Goal: Information Seeking & Learning: Learn about a topic

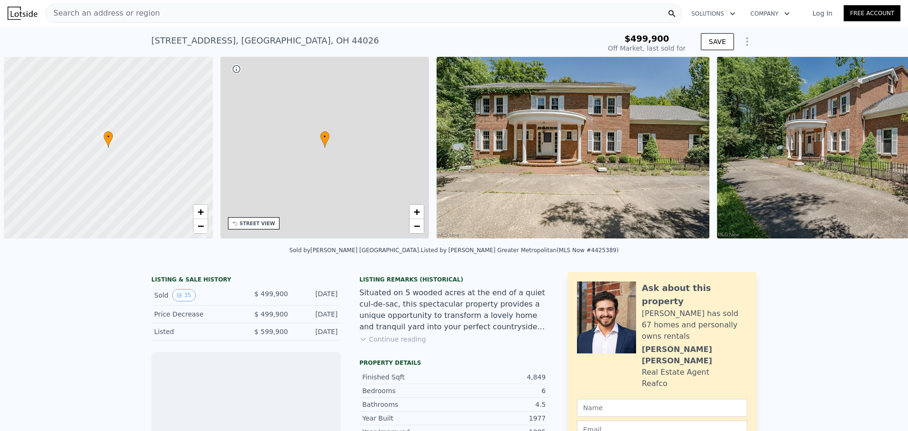
scroll to position [0, 4]
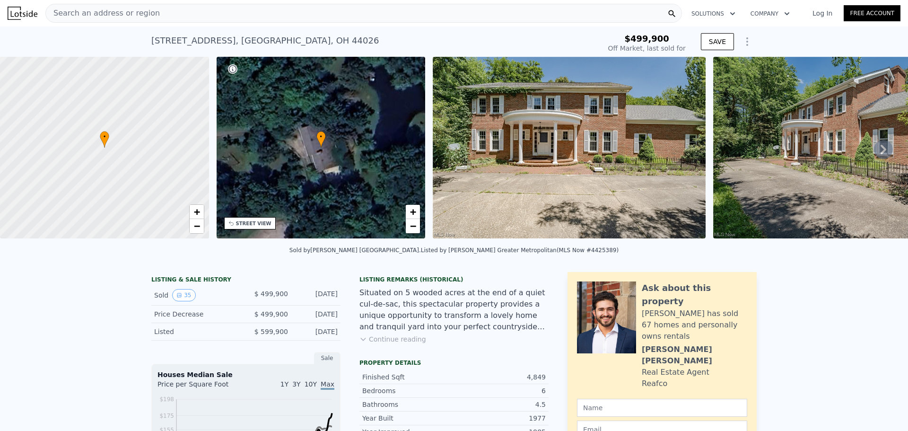
click at [880, 154] on icon at bounding box center [883, 149] width 6 height 9
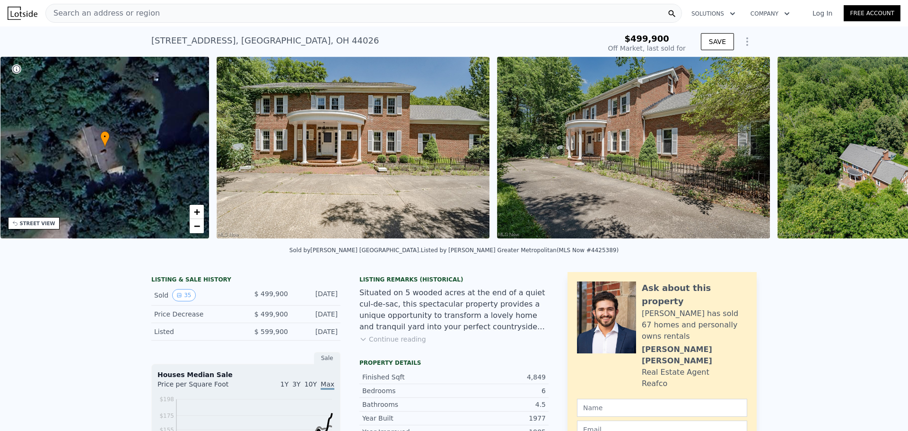
scroll to position [0, 220]
click at [876, 156] on img at bounding box center [898, 148] width 242 height 182
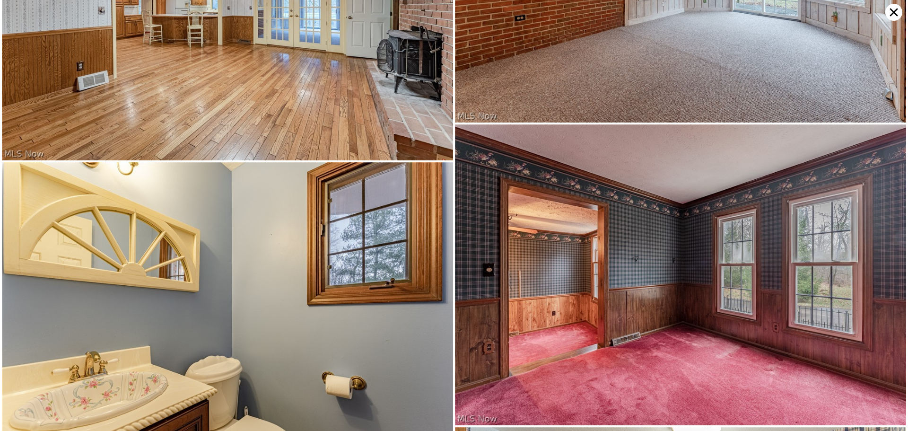
scroll to position [2101, 0]
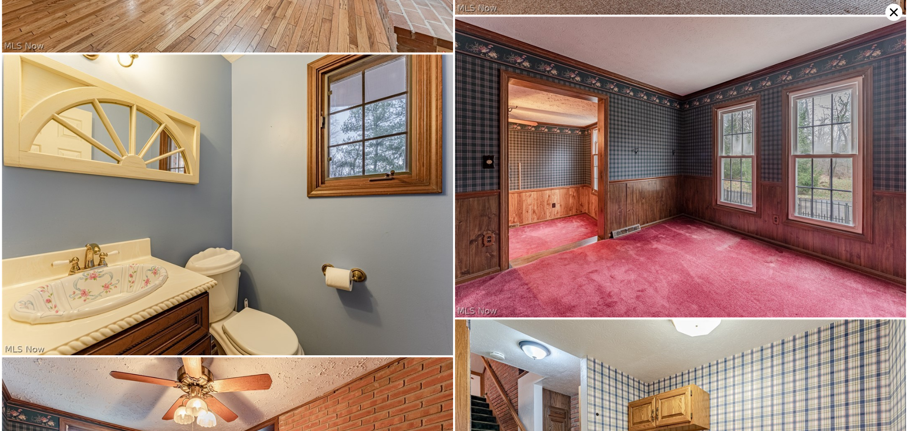
click at [672, 210] on img at bounding box center [680, 167] width 451 height 301
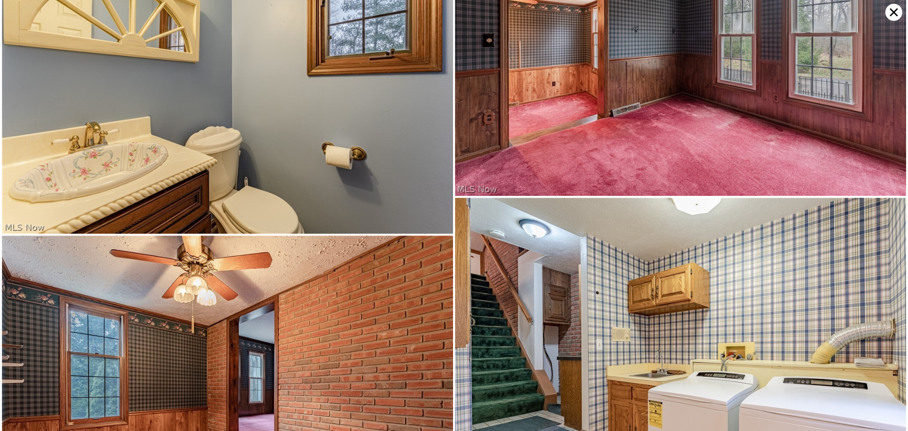
scroll to position [2402, 0]
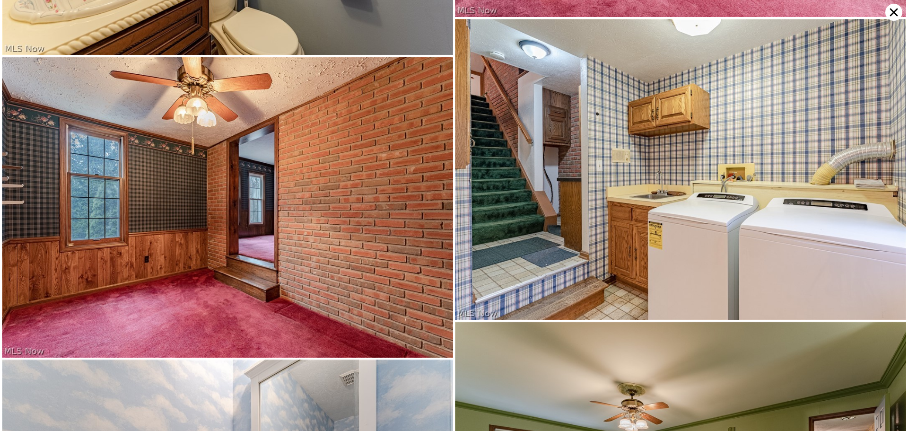
click at [289, 136] on img at bounding box center [227, 207] width 451 height 301
type input "$ 959,000"
type input "$ 360,878"
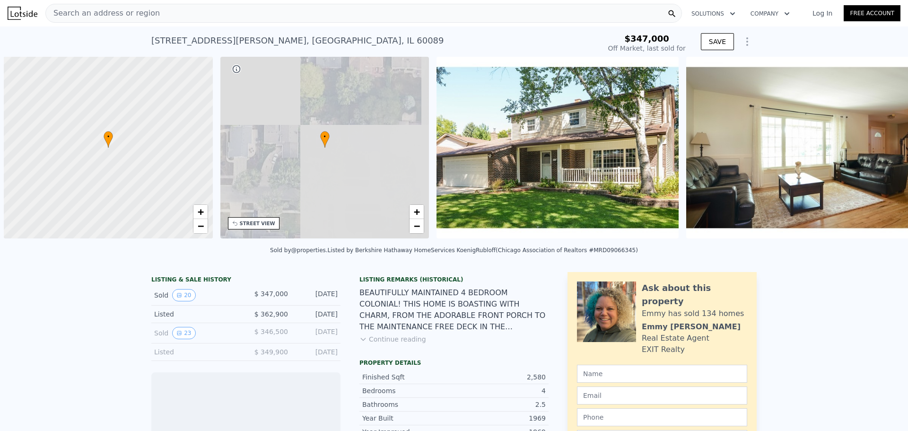
scroll to position [0, 4]
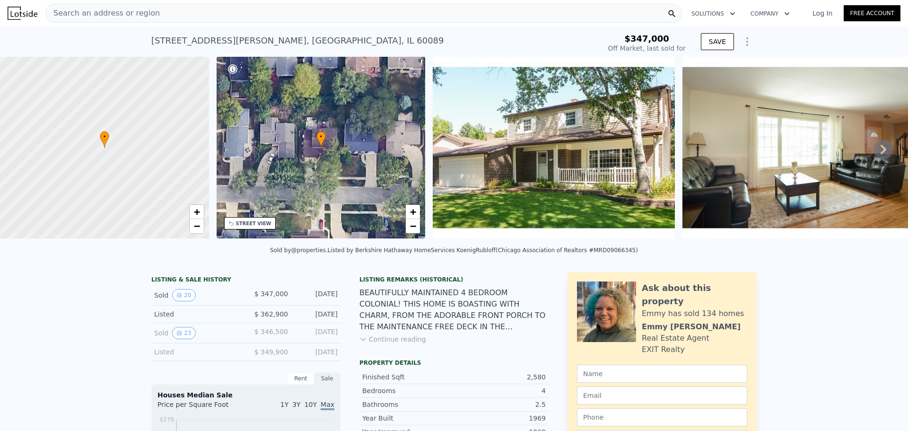
click at [880, 153] on icon at bounding box center [883, 149] width 6 height 9
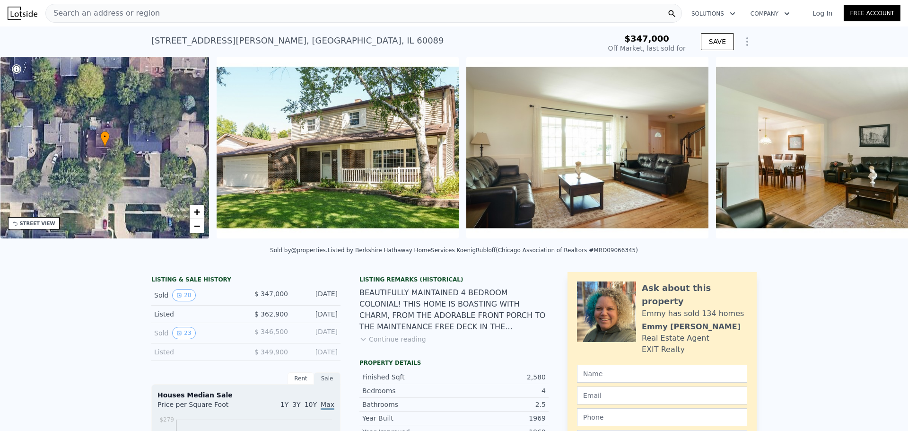
scroll to position [0, 220]
click at [876, 153] on img at bounding box center [836, 148] width 242 height 182
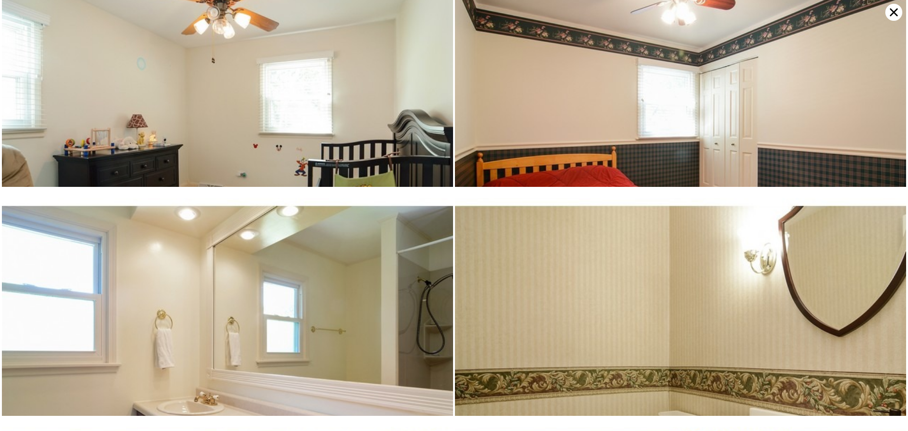
scroll to position [1373, 0]
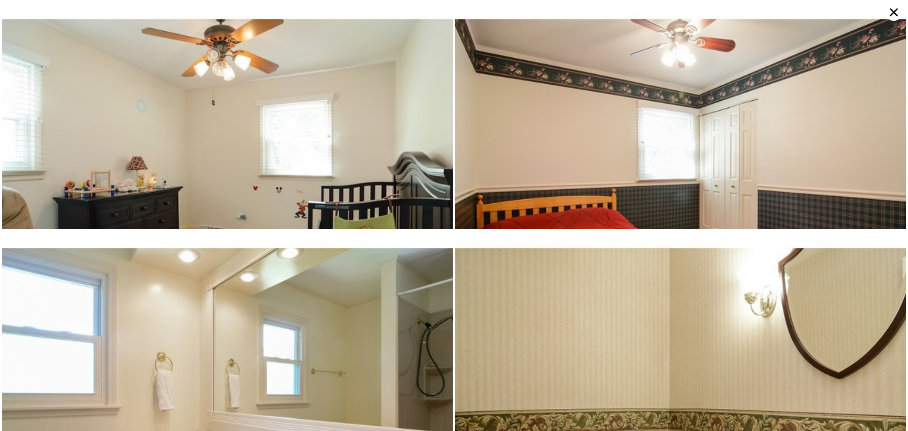
type input "$ 506,000"
type input "$ 104,651"
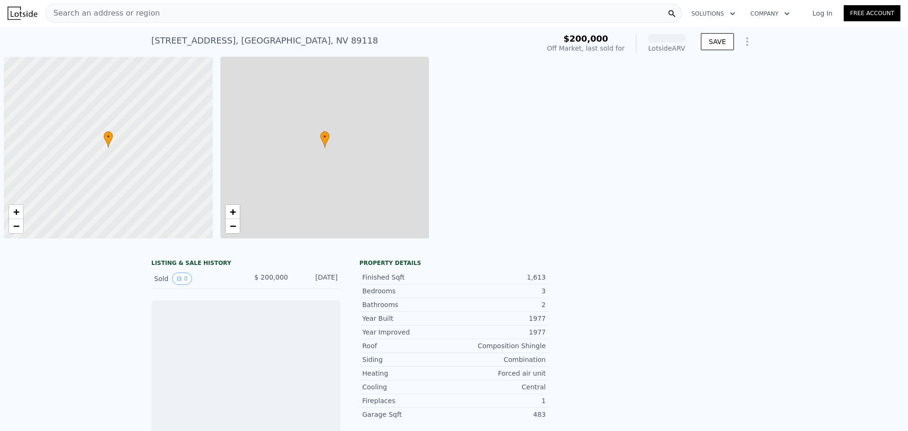
scroll to position [0, 4]
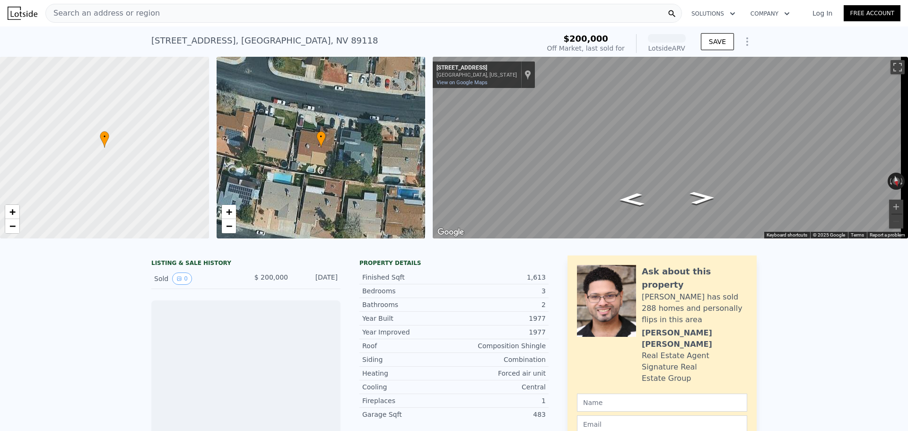
drag, startPoint x: 636, startPoint y: 191, endPoint x: 378, endPoint y: 164, distance: 259.5
click at [380, 164] on div "• + − • + − ← Move left → Move right ↑ Move up ↓ Move down + Zoom in - Zoom out…" at bounding box center [454, 148] width 908 height 182
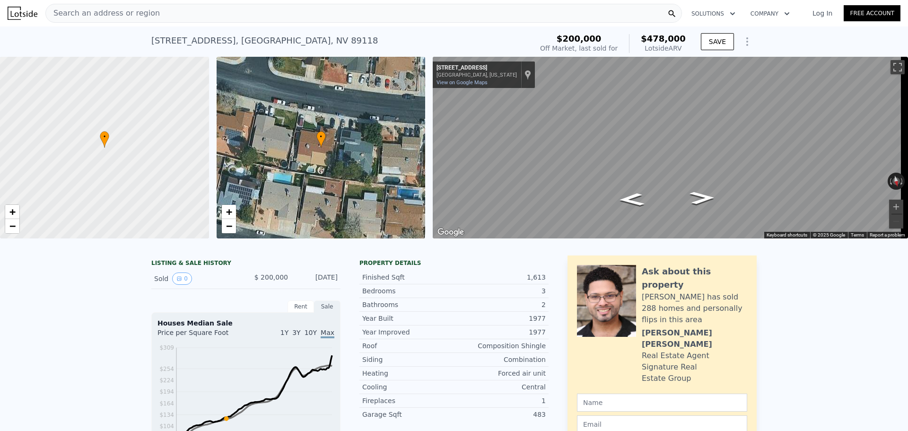
click at [205, 11] on div "Search an address or region" at bounding box center [363, 13] width 636 height 19
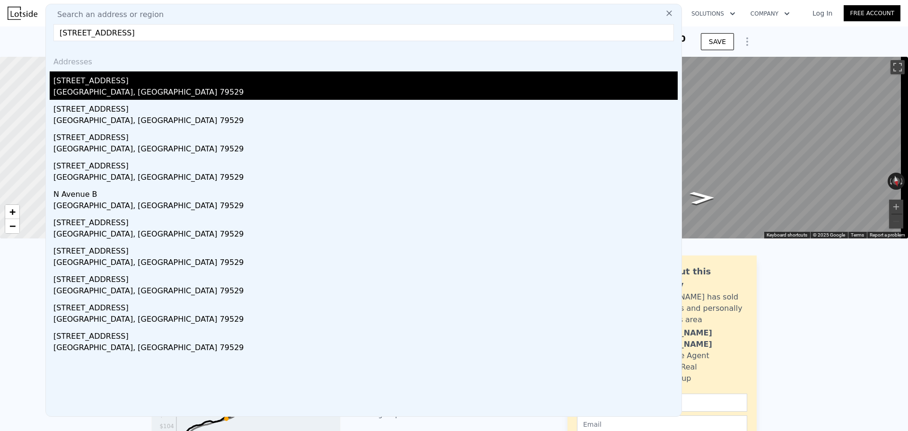
type input "502 S Avenue A Ave S, Knox City, TX 79529"
click at [124, 92] on div "Knox City, TX 79529" at bounding box center [365, 93] width 624 height 13
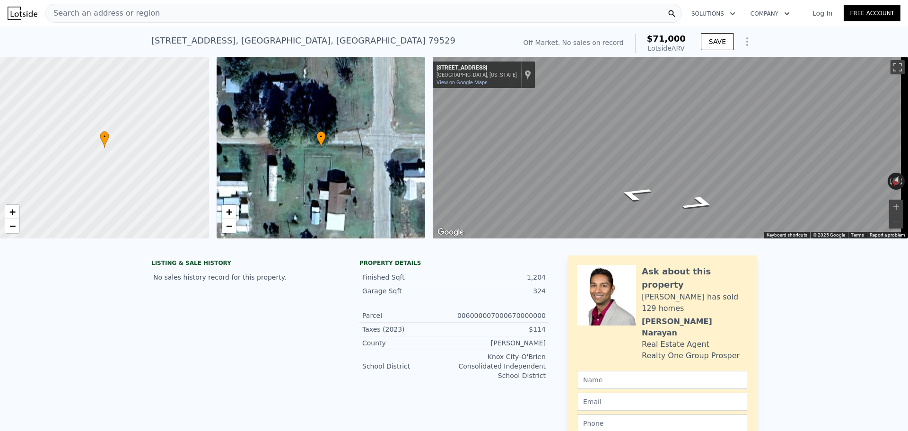
click at [183, 6] on div "Search an address or region" at bounding box center [363, 13] width 636 height 19
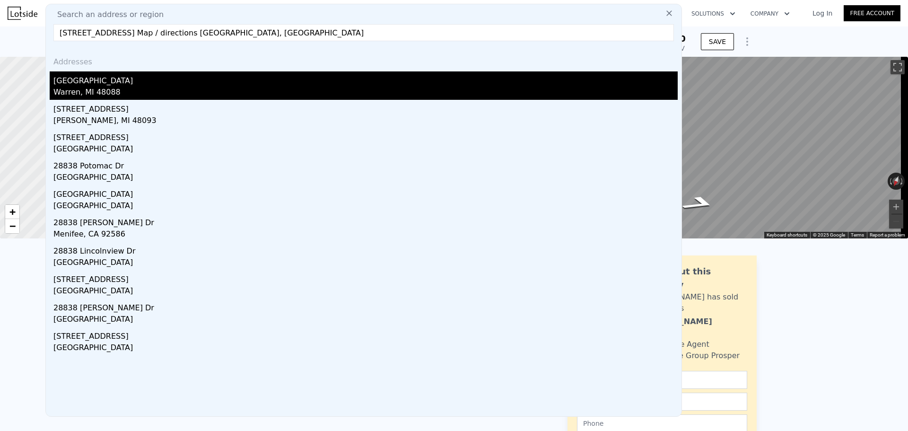
type input "28838 Newport Drive Map / directions Warren, MI"
click at [179, 74] on div "28838 Newport Dr" at bounding box center [365, 78] width 624 height 15
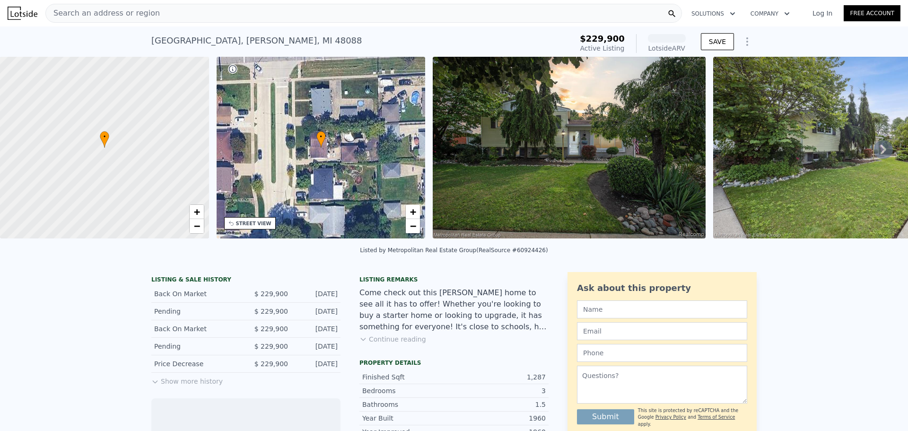
click at [874, 156] on icon at bounding box center [883, 149] width 19 height 19
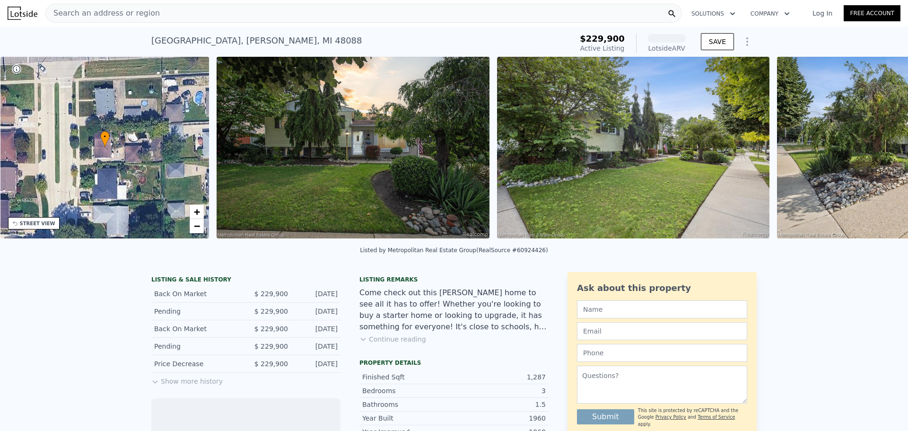
scroll to position [0, 220]
click at [873, 155] on img at bounding box center [912, 148] width 273 height 182
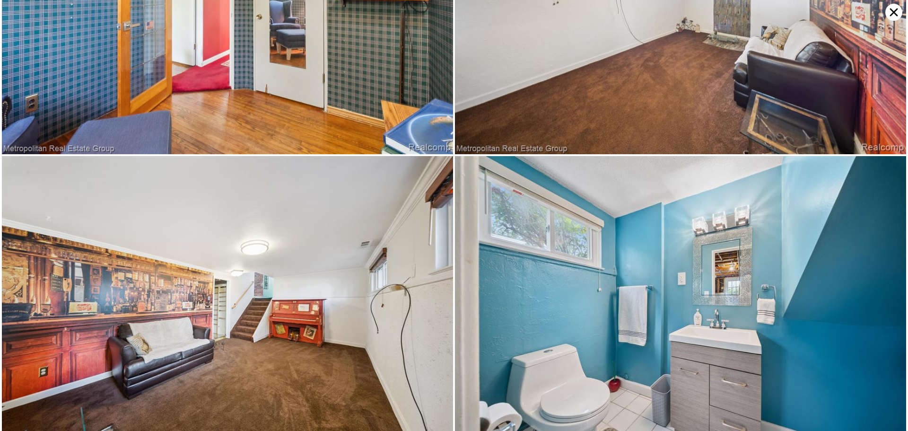
scroll to position [2699, 0]
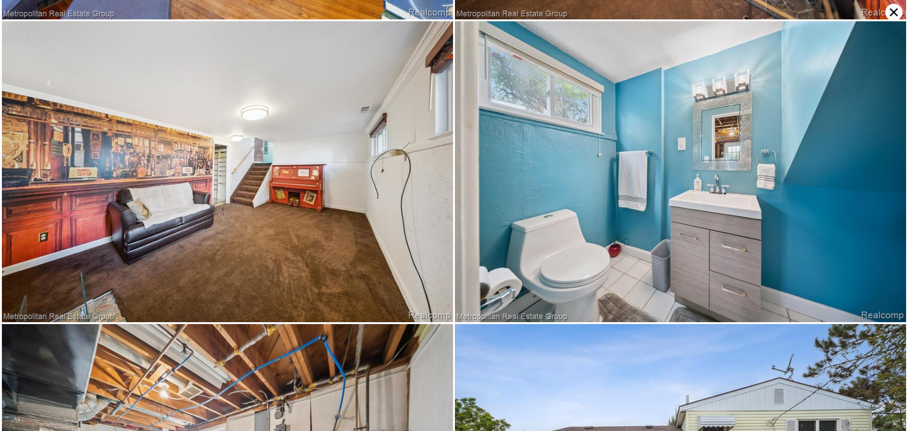
click at [0, 177] on div at bounding box center [454, 215] width 908 height 431
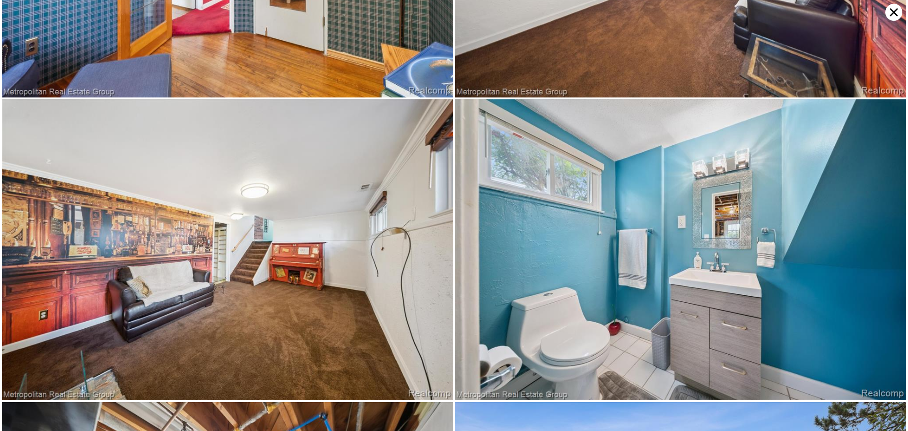
scroll to position [2400, 0]
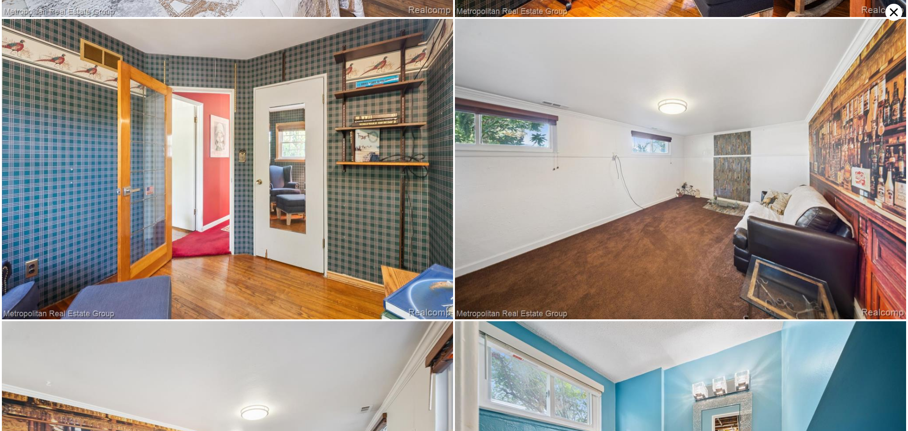
click at [893, 16] on icon at bounding box center [893, 12] width 17 height 17
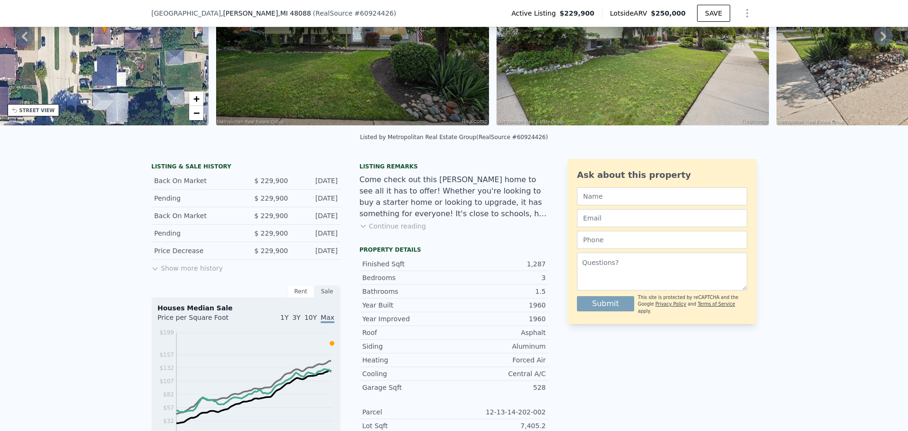
scroll to position [218, 0]
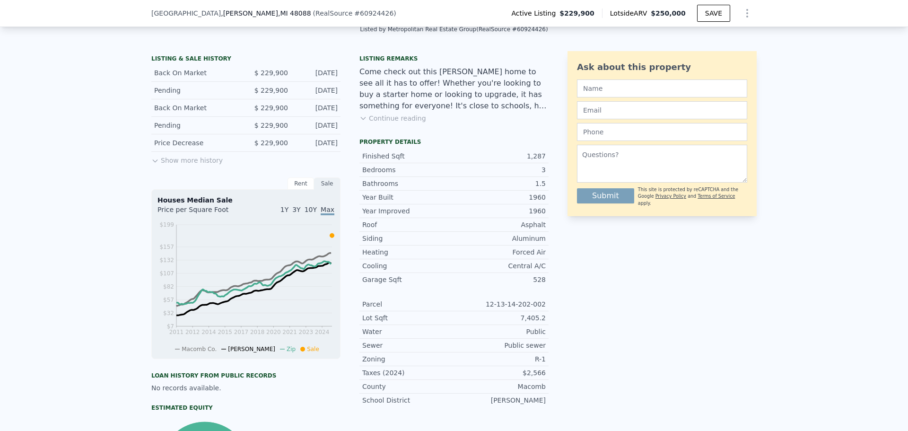
click at [196, 164] on button "Show more history" at bounding box center [186, 158] width 71 height 13
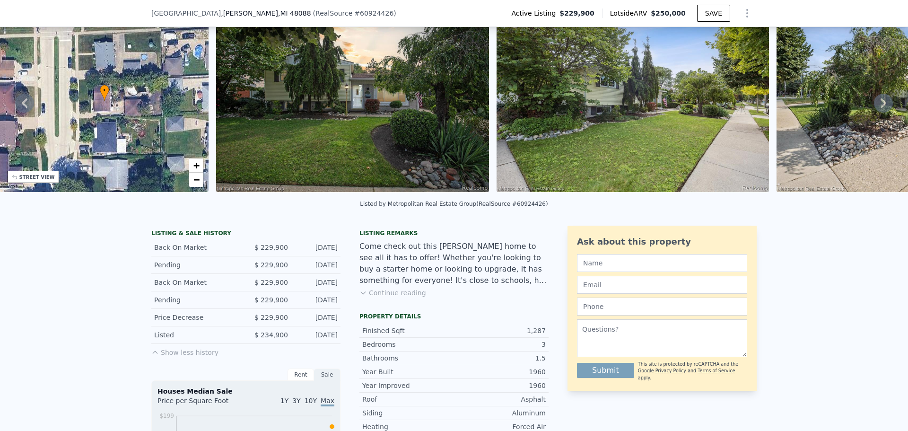
scroll to position [3, 0]
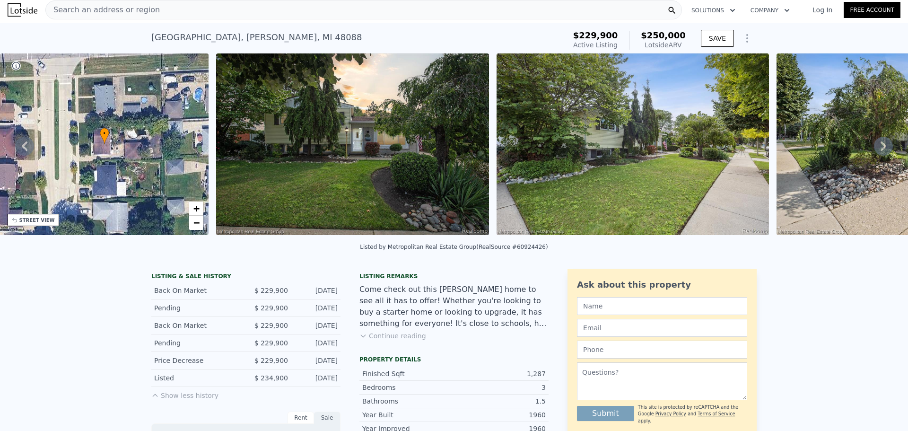
click at [128, 10] on span "Search an address or region" at bounding box center [103, 9] width 114 height 11
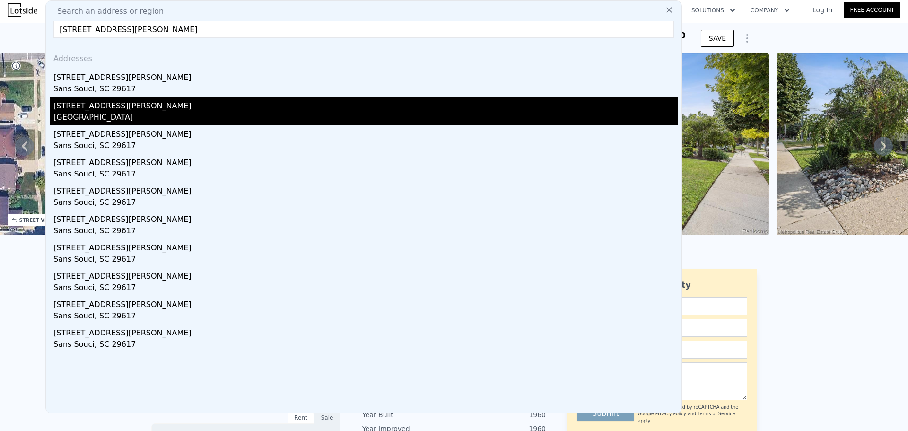
type input "212 Overton Ave, Greenville, SC 29617"
click at [142, 110] on div "106 Overton Ave" at bounding box center [365, 103] width 624 height 15
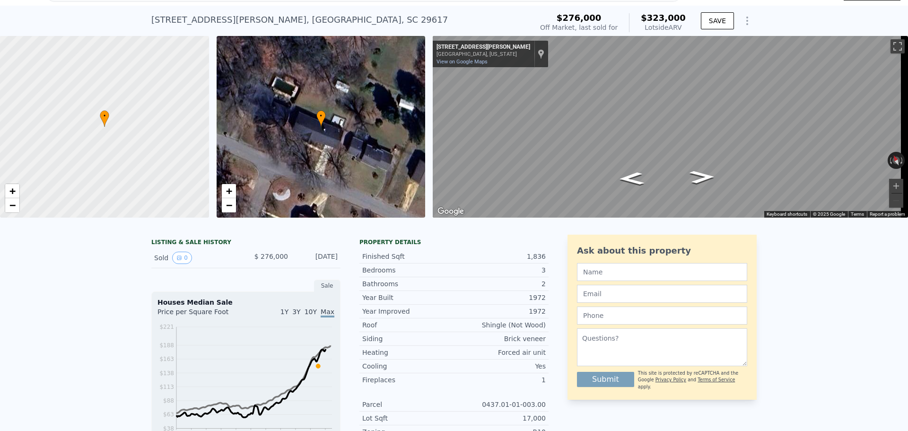
scroll to position [110, 0]
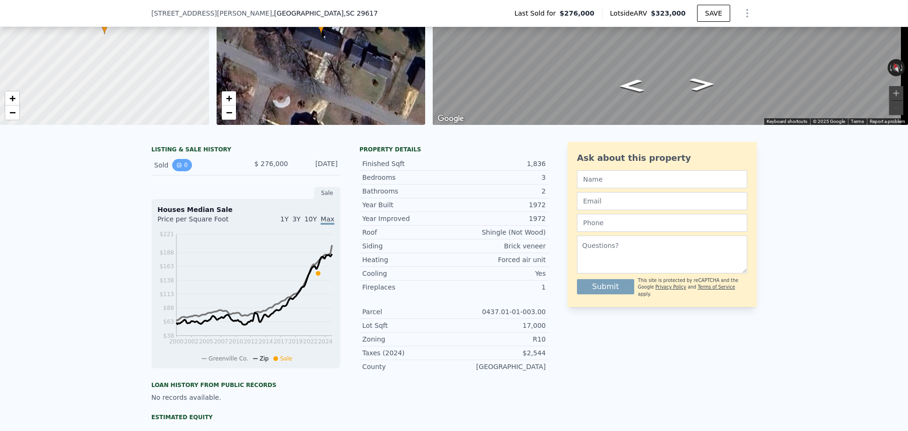
click at [186, 168] on div "Sold 0" at bounding box center [196, 165] width 84 height 12
click at [183, 169] on button "0" at bounding box center [182, 165] width 20 height 12
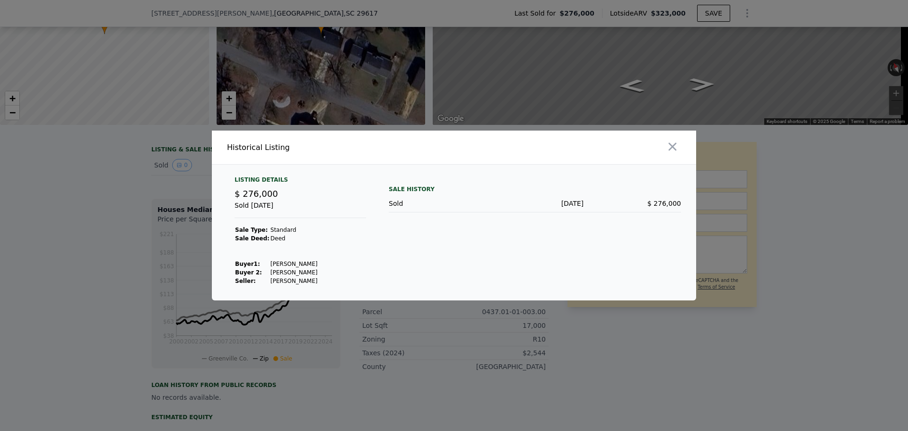
click at [191, 168] on div at bounding box center [454, 215] width 908 height 431
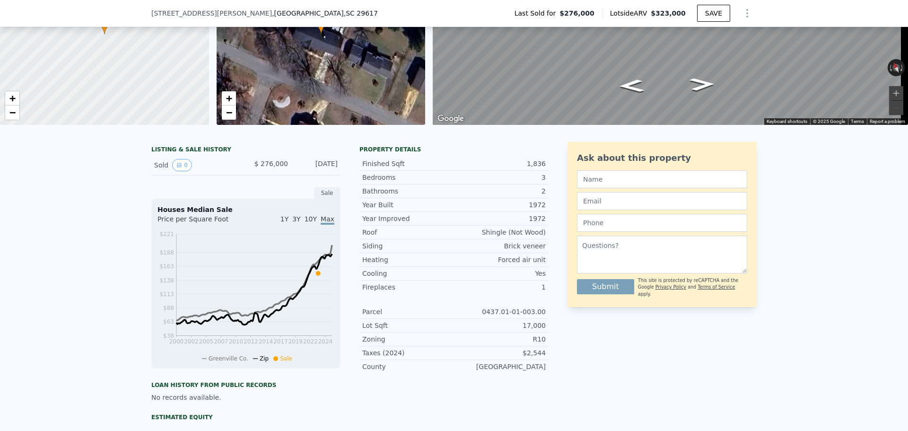
type input "3"
type input "4"
type input "1"
type input "956"
type input "1797"
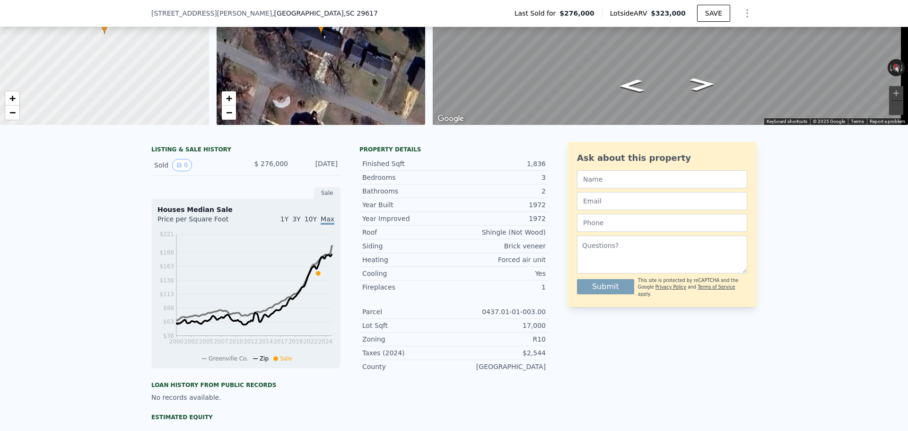
type input "6969.6"
type input "7840.799999999999"
type input "$ 250,000"
type input "-$ 9,058"
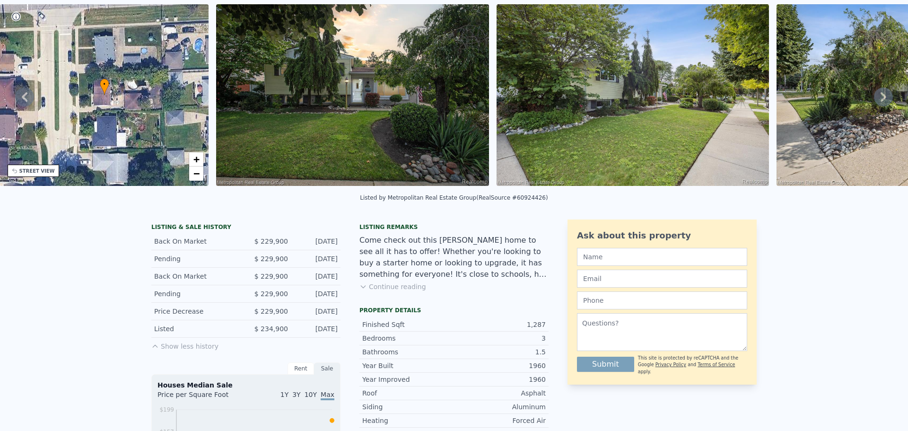
scroll to position [3, 0]
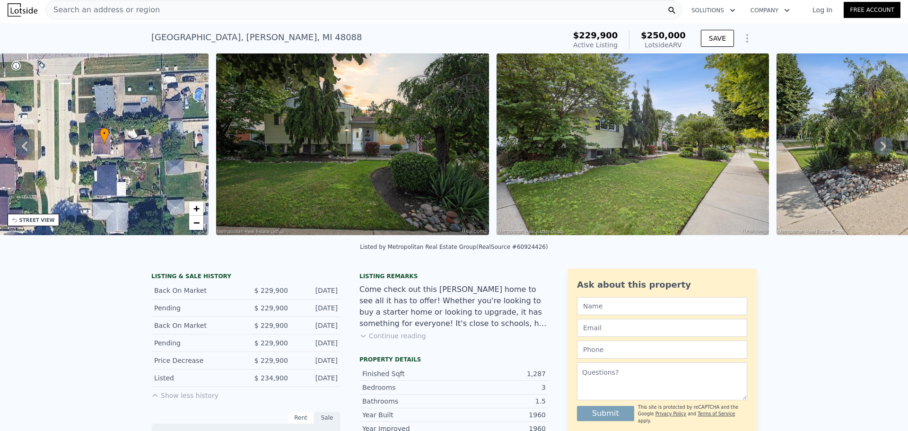
click at [268, 41] on div "28838 Newport Dr , Warren , MI 48088" at bounding box center [256, 37] width 211 height 13
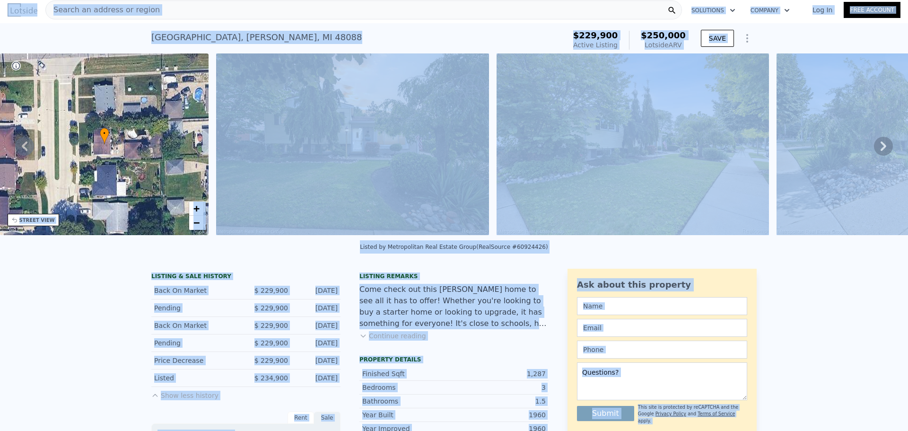
click at [308, 40] on div "28838 Newport Dr , Warren , MI 48088 Active at $229,900 (~ARV $250k )" at bounding box center [356, 40] width 410 height 26
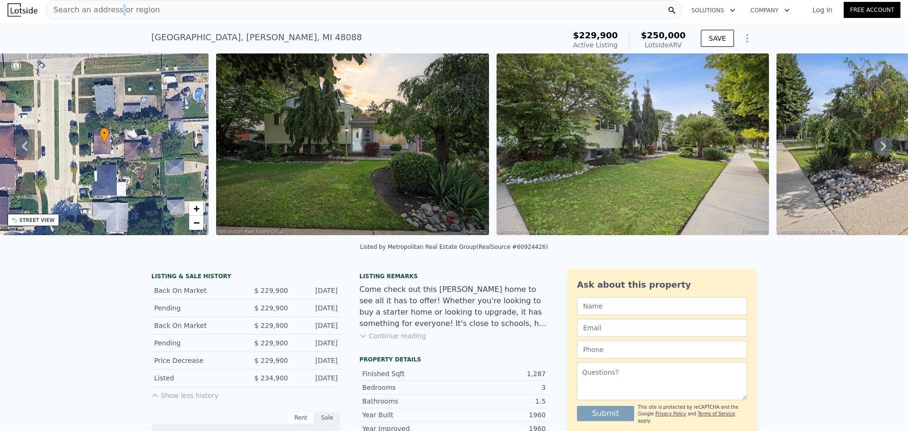
click at [114, 6] on div "Search an address or region" at bounding box center [103, 10] width 114 height 18
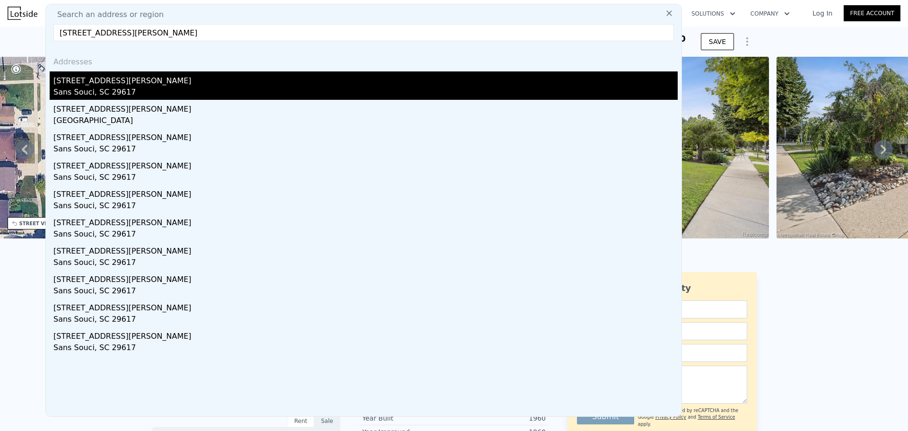
type input "212 Overton Ave, Greenville, SC 29617"
click at [197, 93] on div "Sans Souci, SC 29617" at bounding box center [365, 93] width 624 height 13
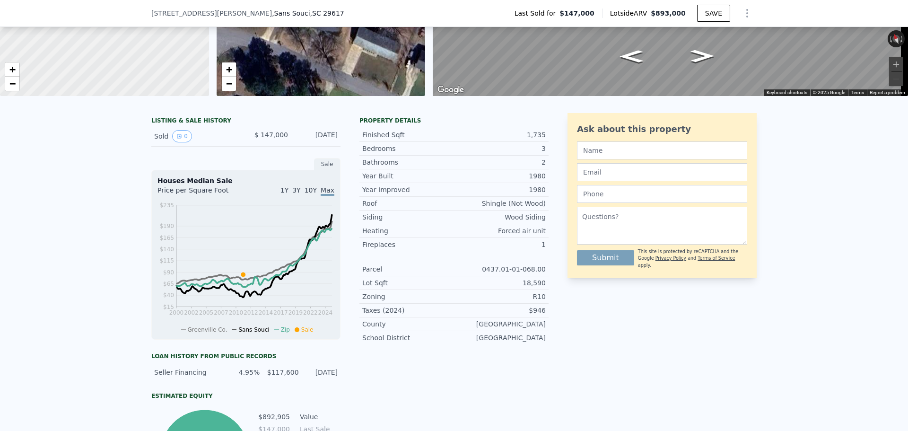
scroll to position [154, 0]
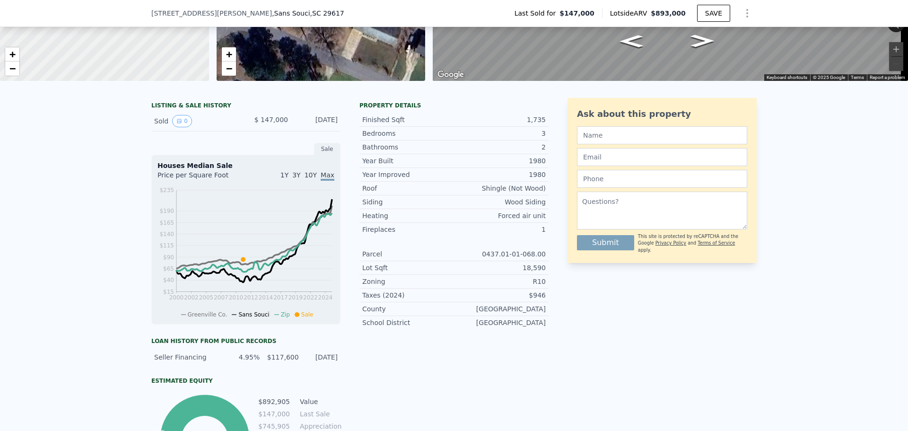
click at [272, 17] on span ", Sans Souci , SC 29617" at bounding box center [308, 13] width 72 height 9
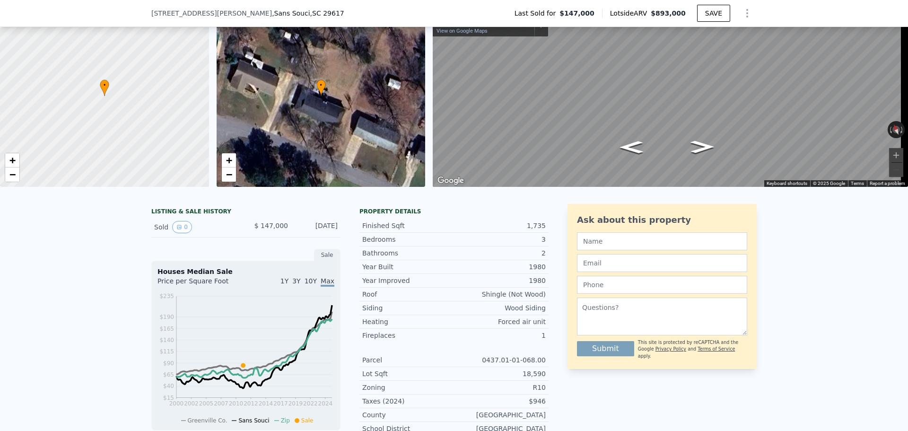
scroll to position [0, 0]
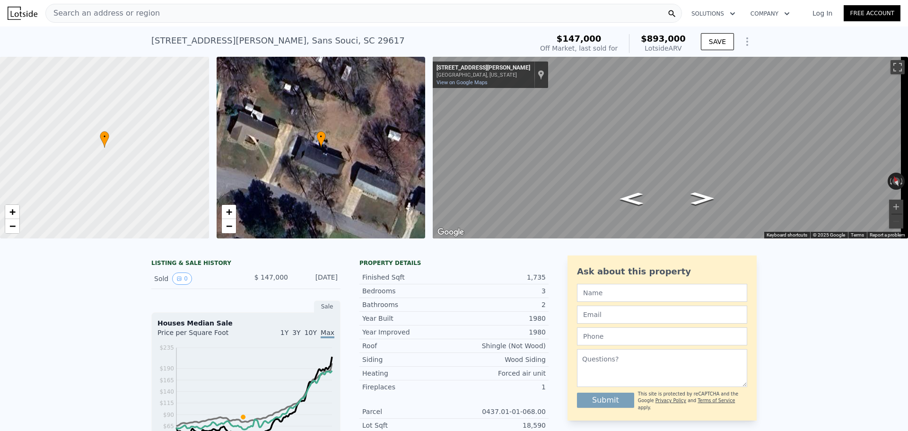
click at [131, 18] on span "Search an address or region" at bounding box center [103, 13] width 114 height 11
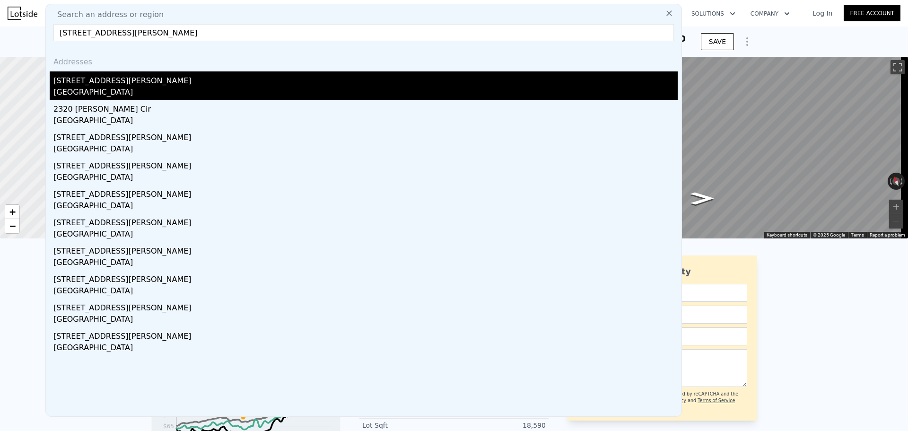
type input "2312 Reddon Cir, Las Vegas, NV 89128"
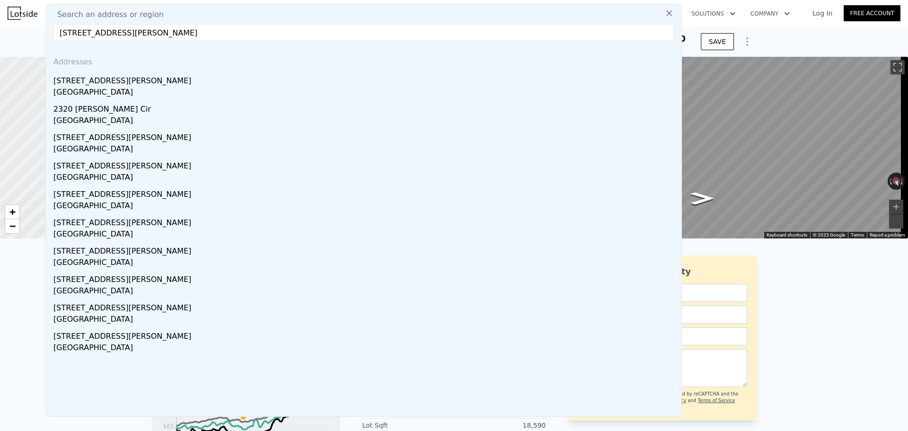
click at [109, 87] on div "Las Vegas, NV 89128" at bounding box center [365, 93] width 624 height 13
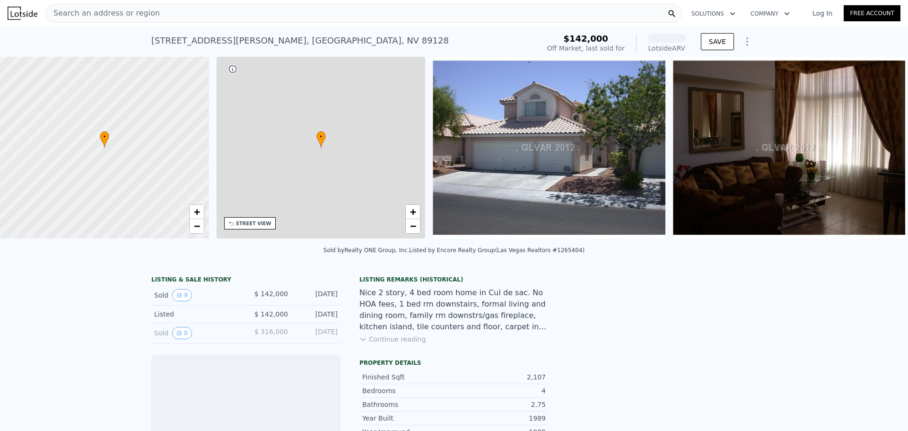
scroll to position [0, 220]
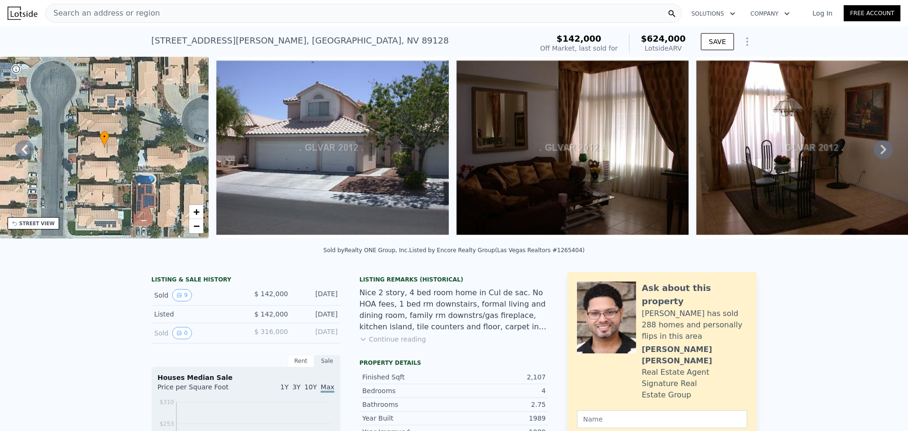
click at [874, 151] on icon at bounding box center [883, 149] width 19 height 19
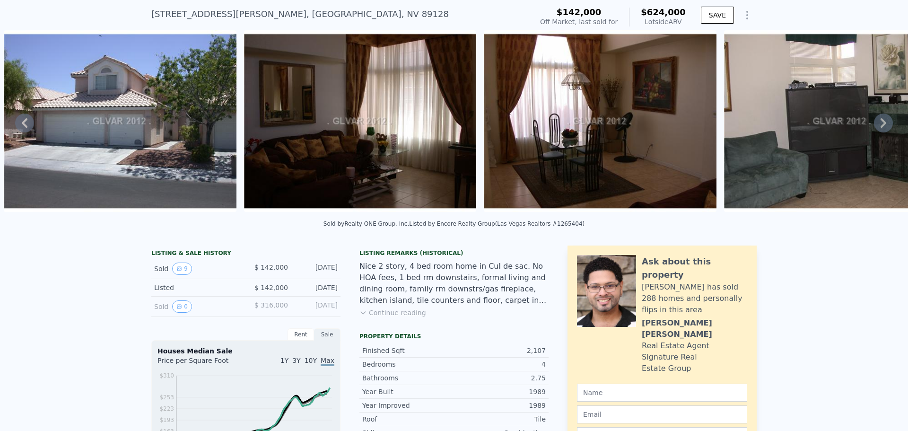
scroll to position [32, 0]
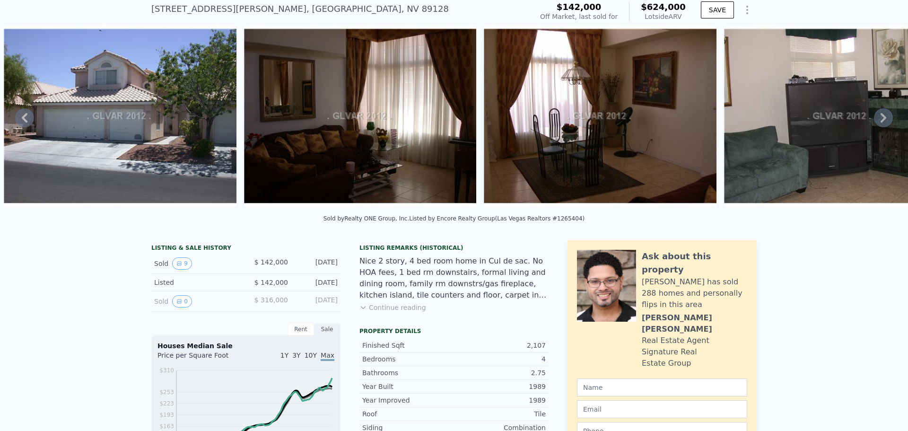
click at [874, 126] on icon at bounding box center [883, 117] width 19 height 19
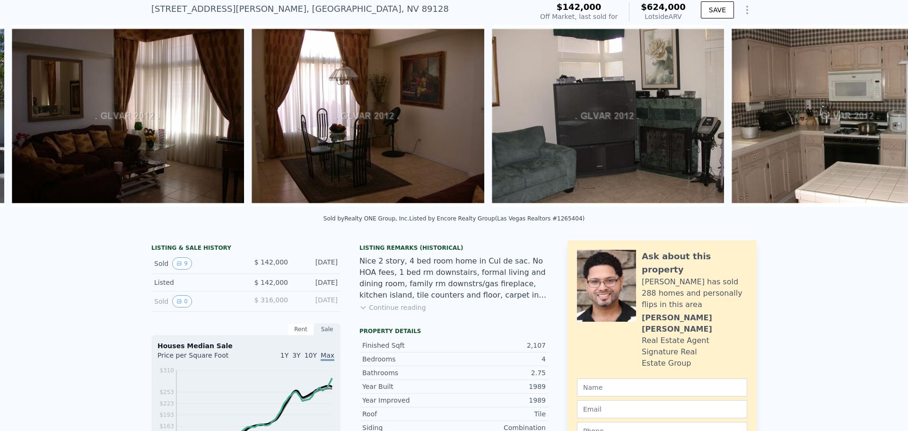
scroll to position [0, 673]
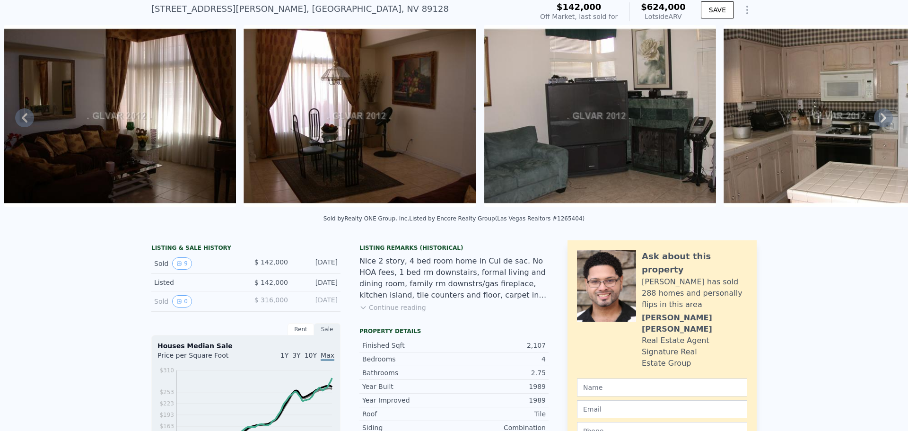
click at [874, 122] on icon at bounding box center [883, 117] width 19 height 19
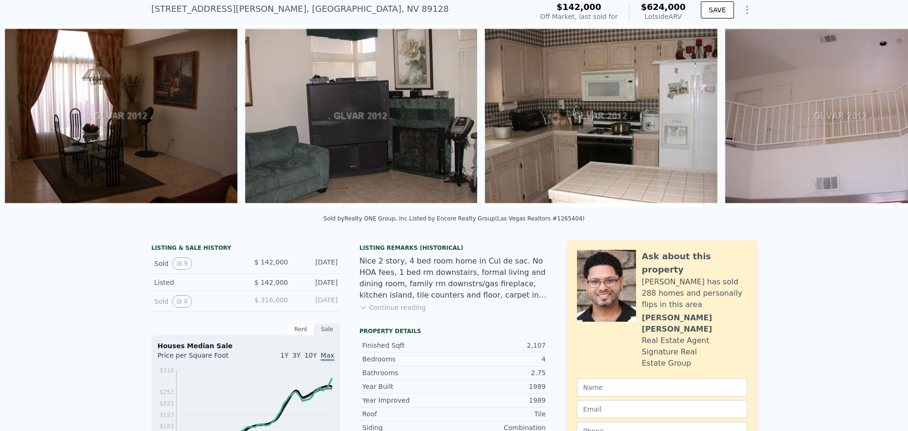
scroll to position [0, 913]
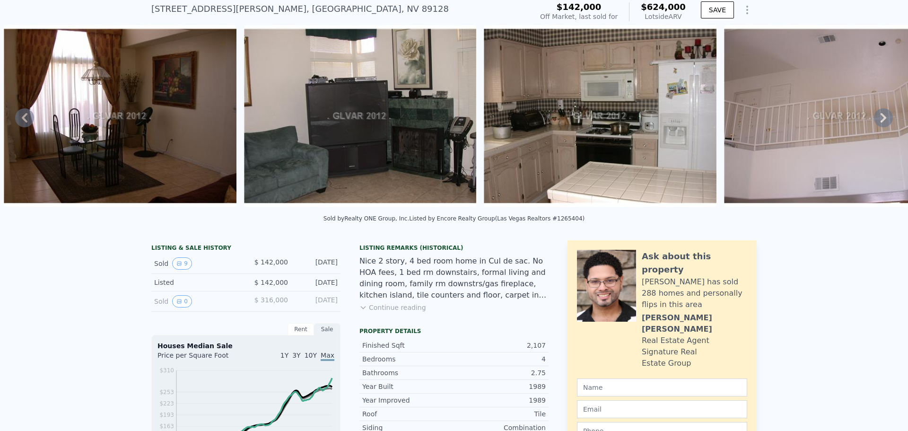
click at [661, 117] on img at bounding box center [600, 116] width 233 height 182
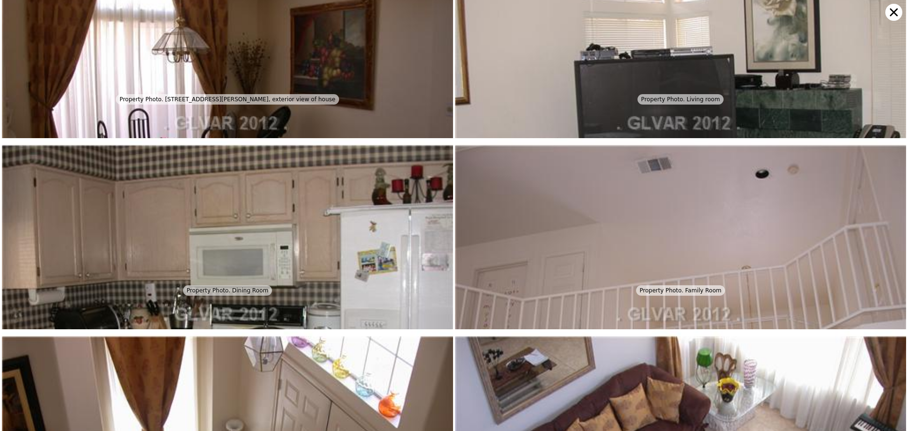
scroll to position [191, 0]
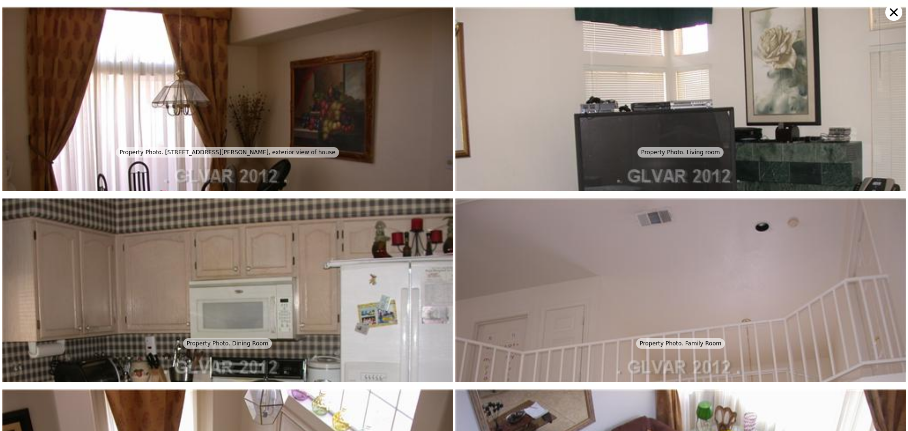
click at [381, 238] on img at bounding box center [227, 367] width 451 height 352
click at [893, 13] on icon at bounding box center [894, 13] width 8 height 8
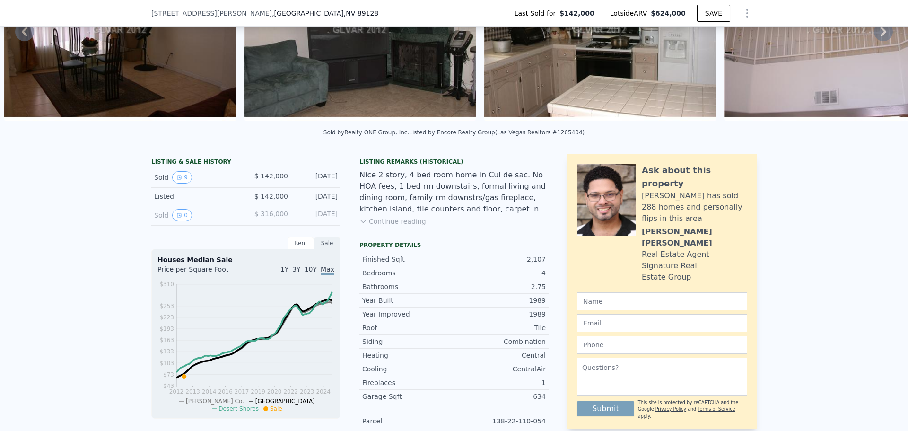
scroll to position [139, 0]
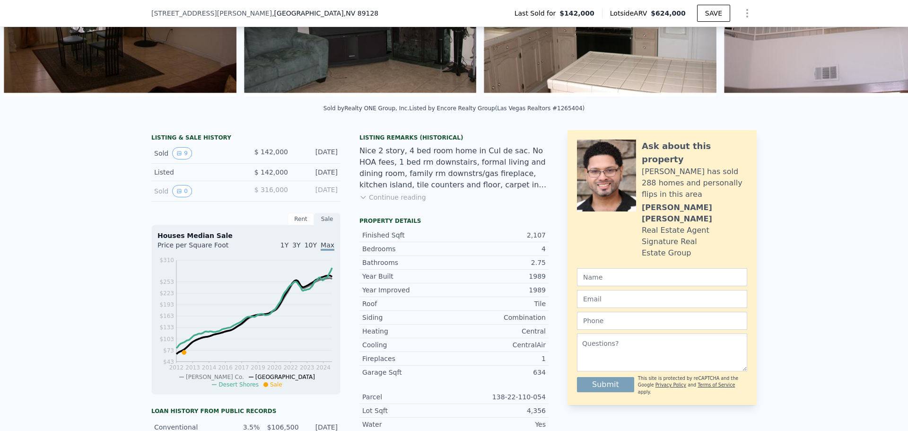
click at [175, 164] on div "Sold 9 $ 142,000 Oct 28, 2012" at bounding box center [245, 153] width 189 height 20
click at [176, 156] on icon "View historical data" at bounding box center [179, 153] width 6 height 6
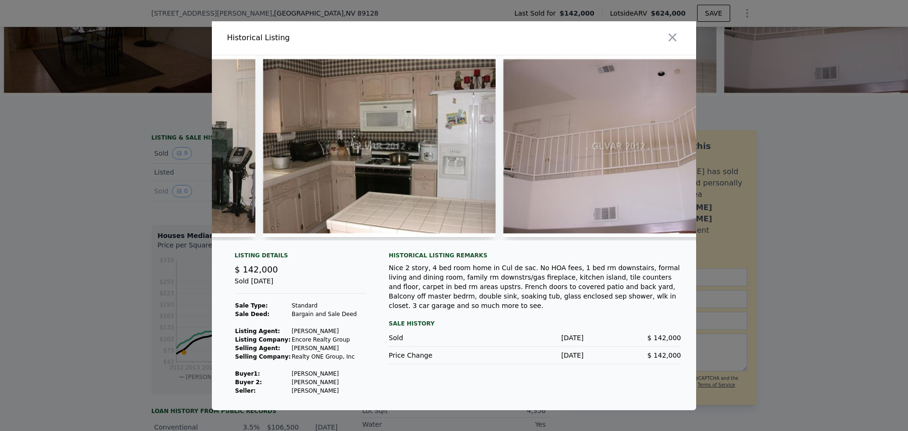
scroll to position [0, 918]
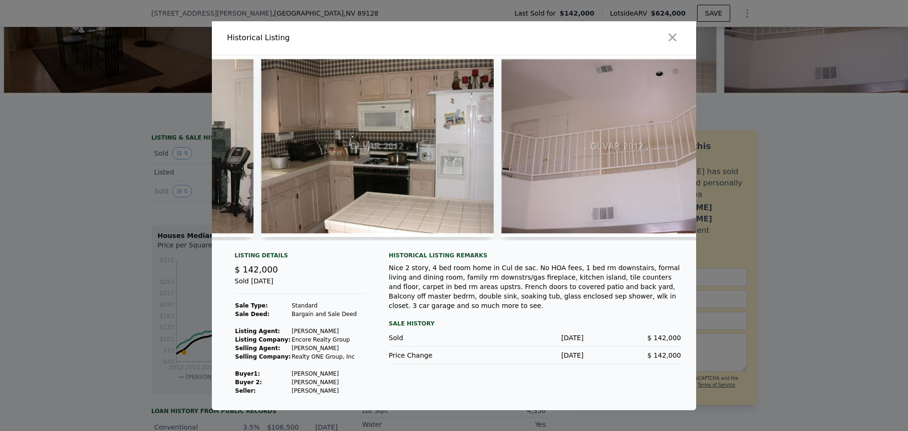
drag, startPoint x: 152, startPoint y: 127, endPoint x: 156, endPoint y: 136, distance: 9.7
click at [156, 137] on div at bounding box center [454, 215] width 908 height 431
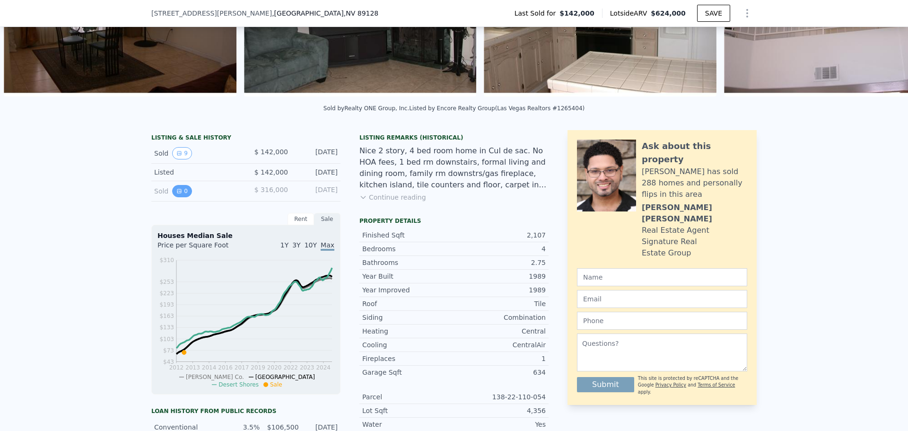
click at [182, 195] on button "0" at bounding box center [182, 191] width 20 height 12
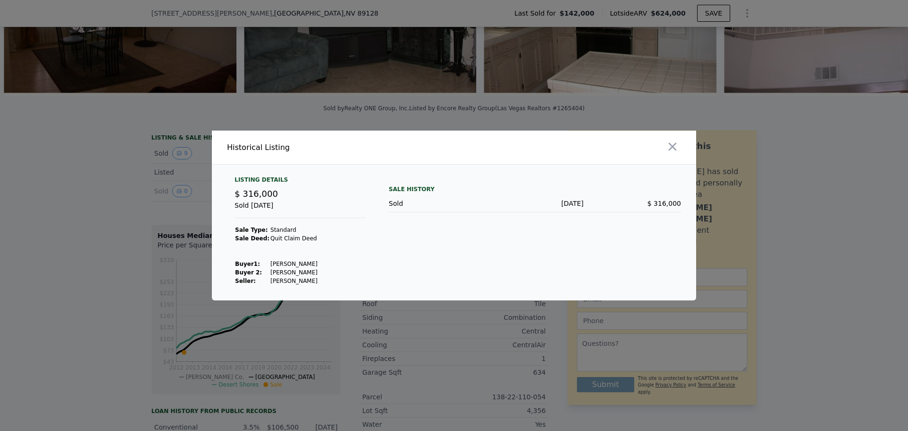
click at [179, 191] on div at bounding box center [454, 215] width 908 height 431
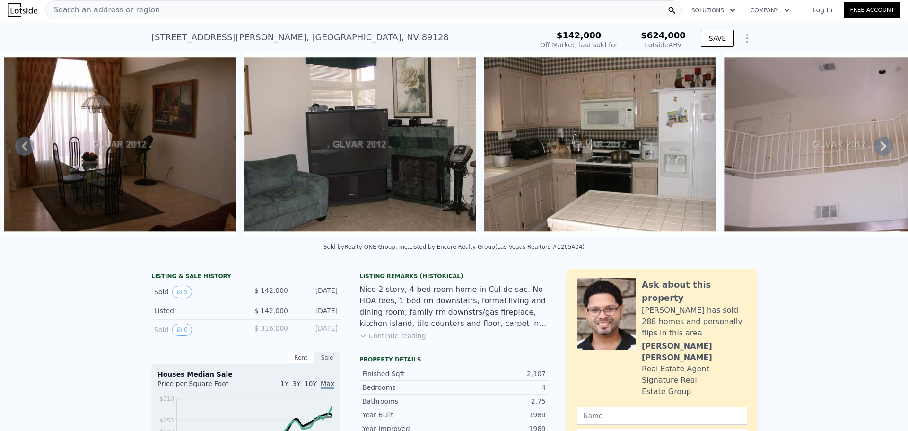
scroll to position [0, 0]
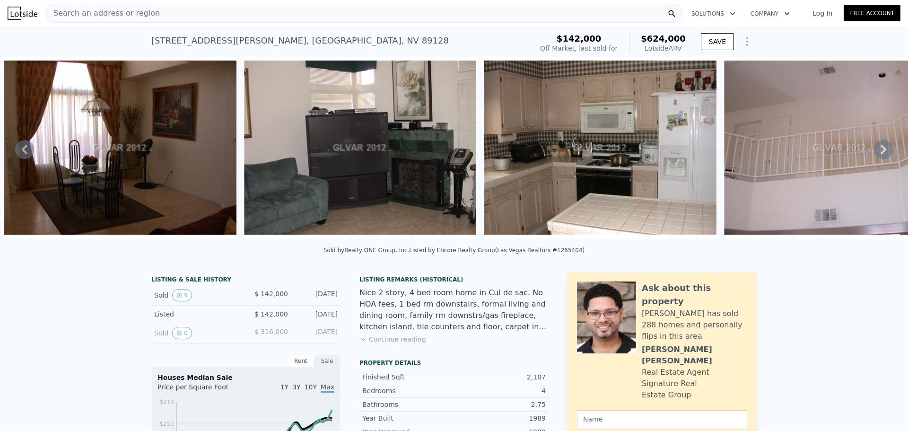
click at [105, 11] on span "Search an address or region" at bounding box center [103, 13] width 114 height 11
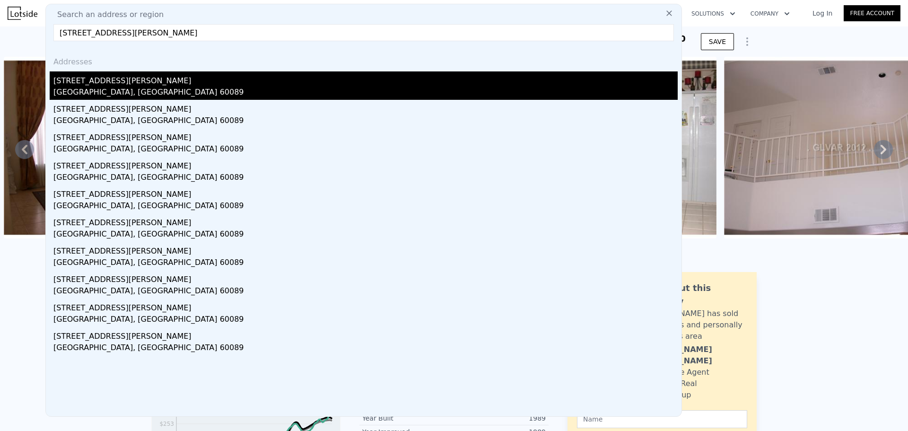
type input "150 Selwyn Ln, Buffalo Grove, IL 60089"
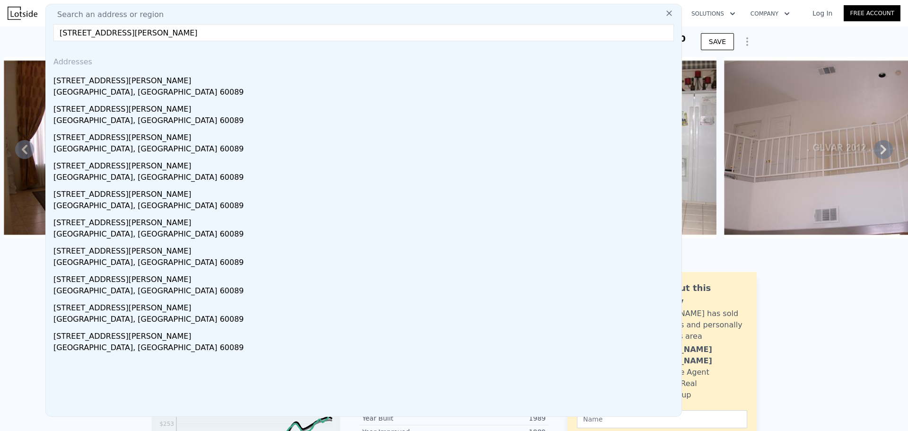
click at [137, 88] on div "Buffalo Grove, IL 60089" at bounding box center [365, 93] width 624 height 13
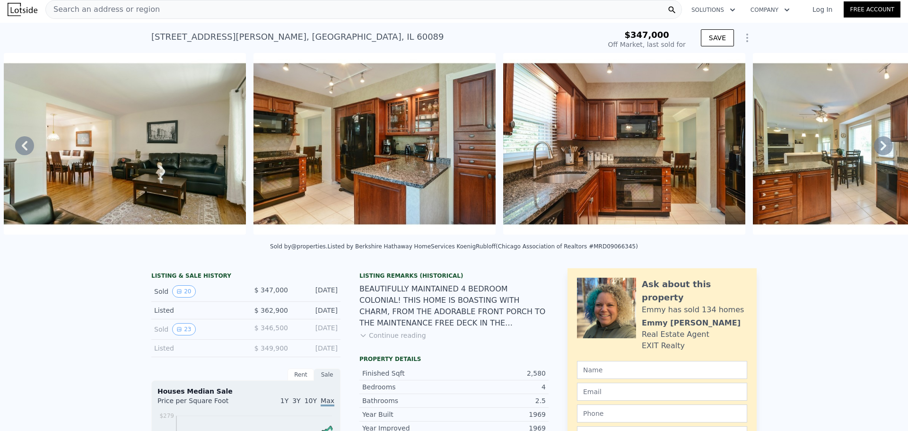
scroll to position [3, 0]
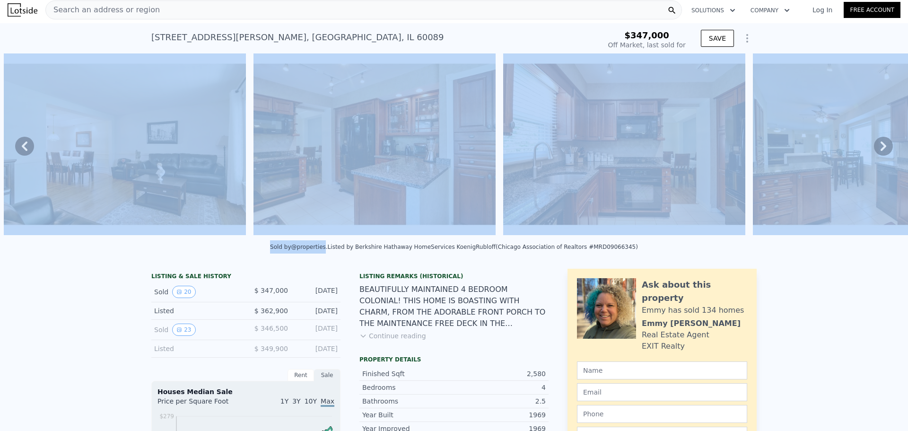
drag, startPoint x: 255, startPoint y: 241, endPoint x: 344, endPoint y: 246, distance: 89.0
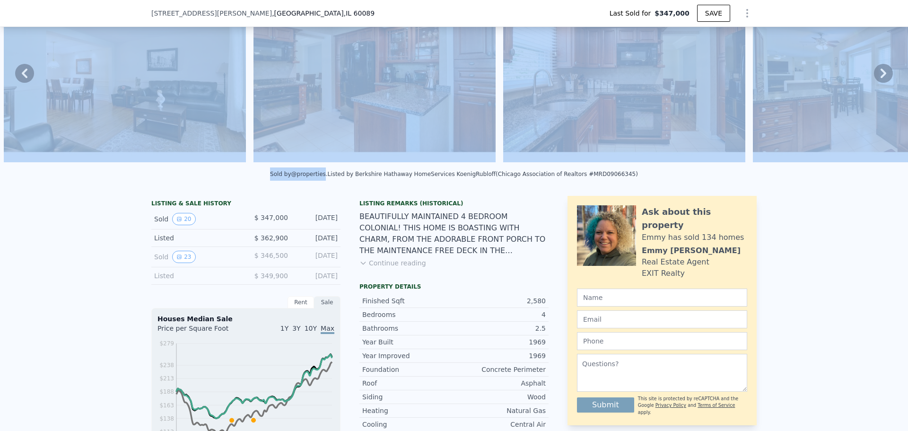
scroll to position [95, 0]
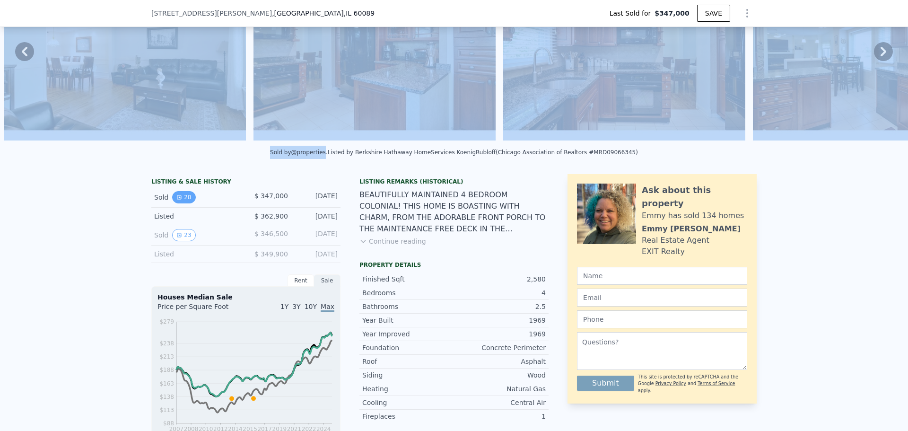
click at [180, 202] on button "20" at bounding box center [183, 197] width 23 height 12
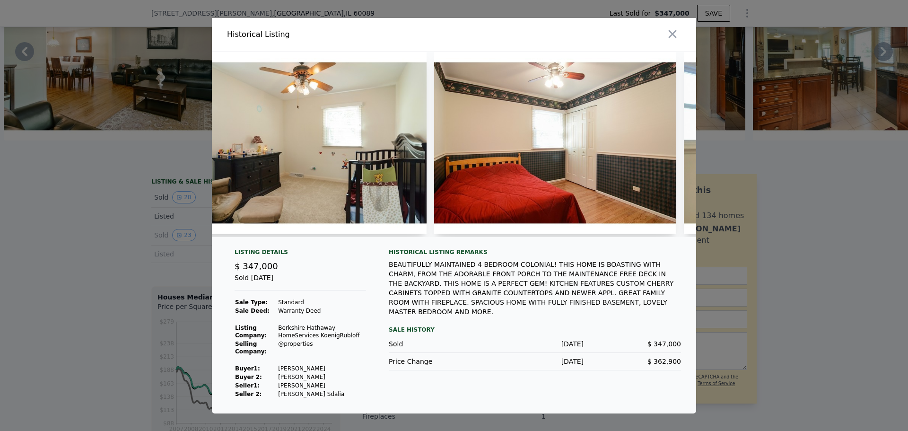
scroll to position [0, 3059]
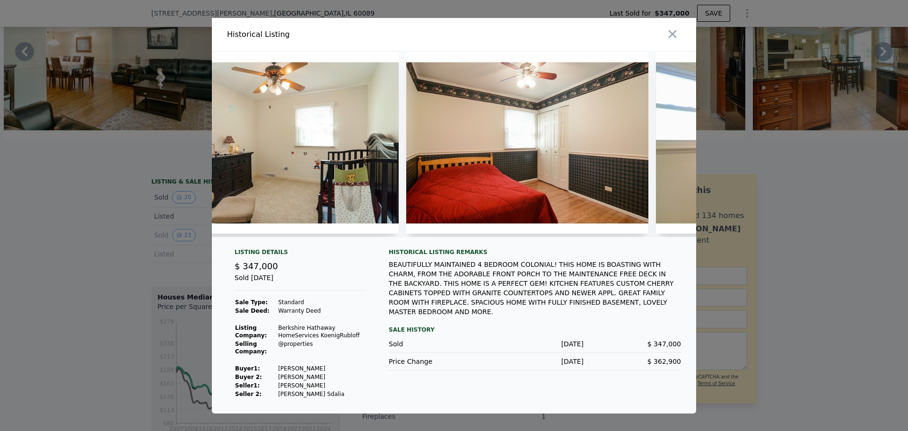
click at [602, 139] on img at bounding box center [527, 143] width 242 height 182
click at [126, 127] on div at bounding box center [454, 215] width 908 height 431
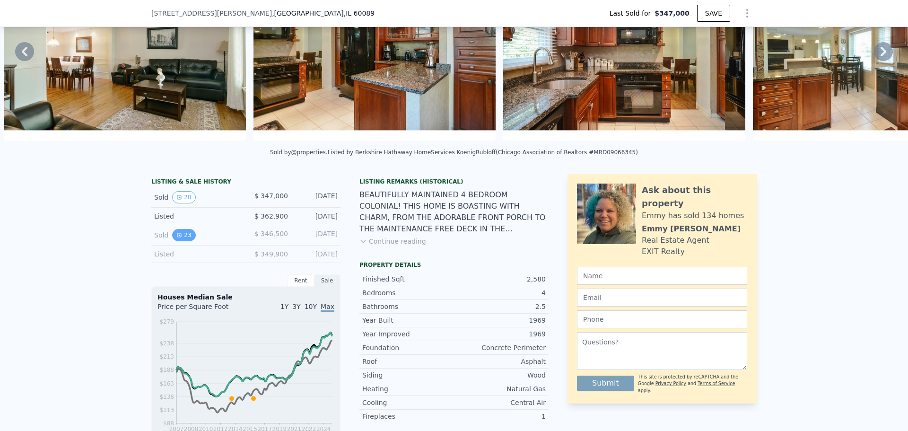
click at [183, 241] on button "23" at bounding box center [183, 235] width 23 height 12
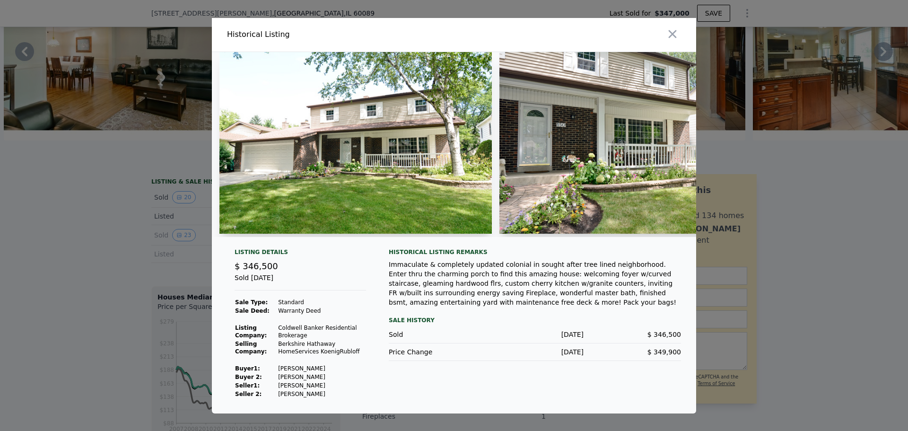
type input "$ 506,000"
type input "$ 104,651"
click at [263, 237] on div at bounding box center [454, 144] width 484 height 185
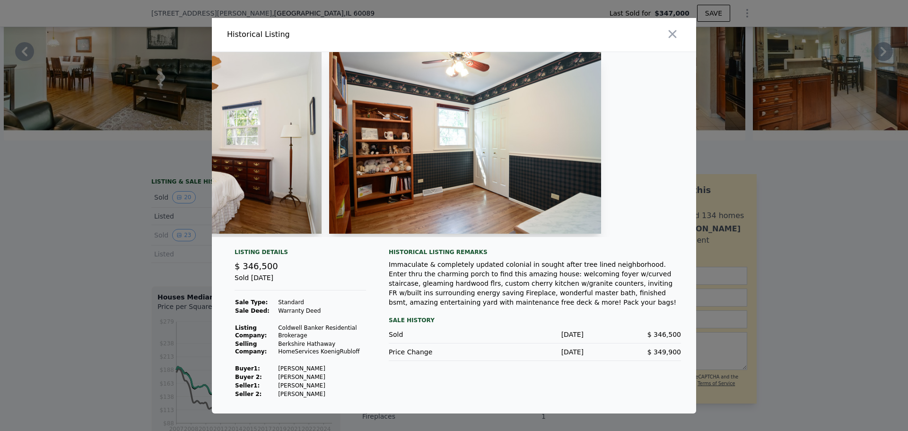
scroll to position [0, 3263]
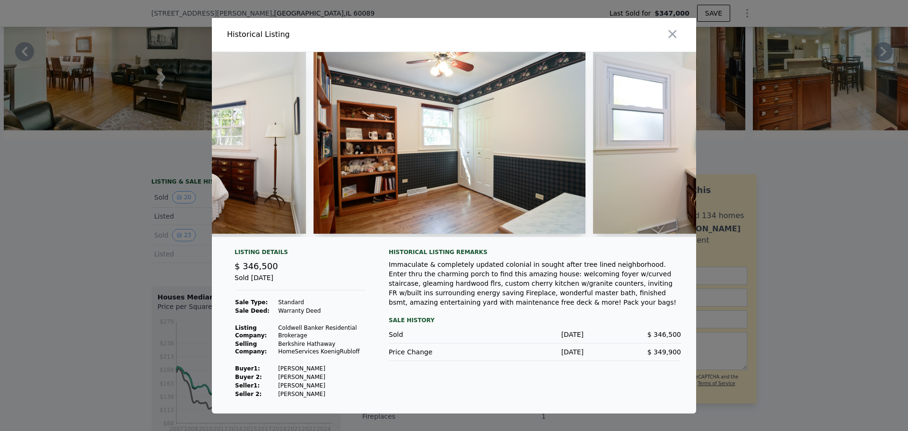
click at [538, 190] on img at bounding box center [449, 143] width 272 height 182
click at [178, 16] on div at bounding box center [454, 215] width 908 height 431
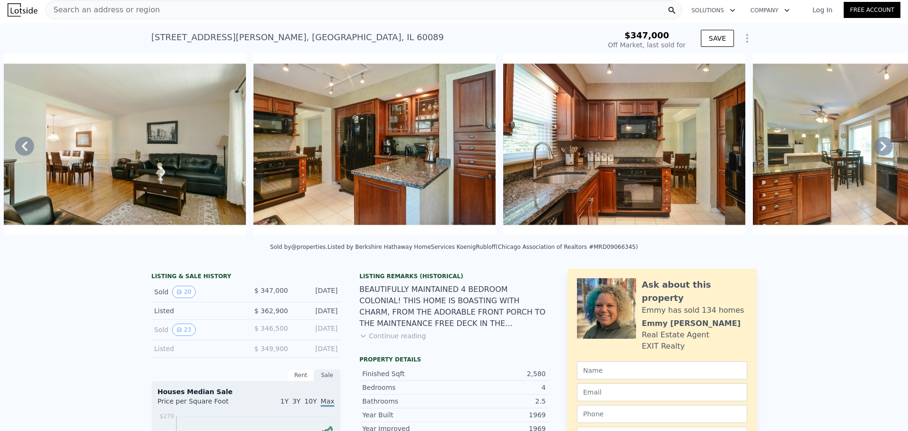
scroll to position [0, 0]
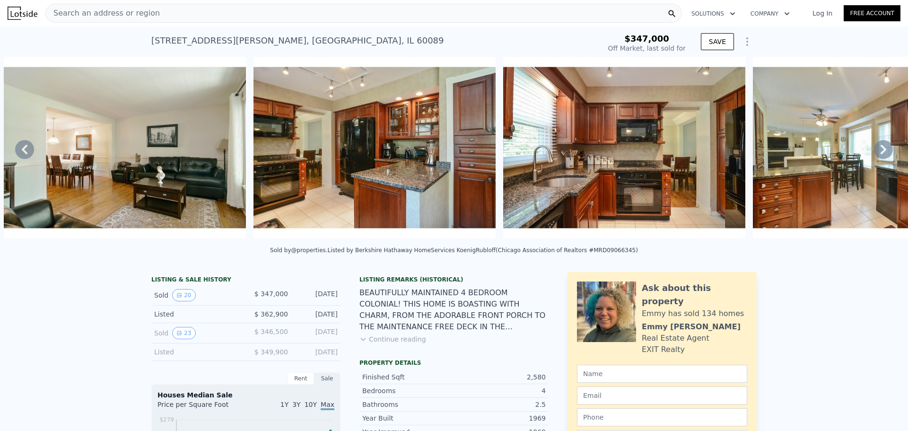
click at [132, 17] on span "Search an address or region" at bounding box center [103, 13] width 114 height 11
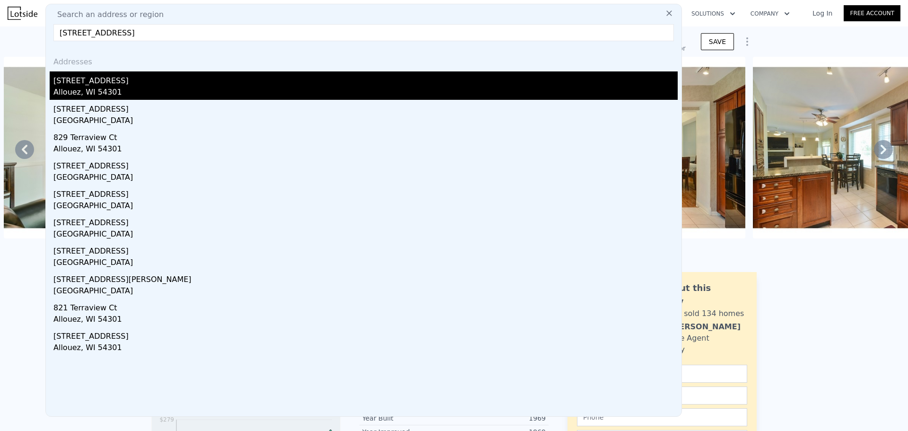
type input "822 Terraview Ct, Green Bay, WI 54301"
click at [127, 80] on div "822 Terraview Ct" at bounding box center [365, 78] width 624 height 15
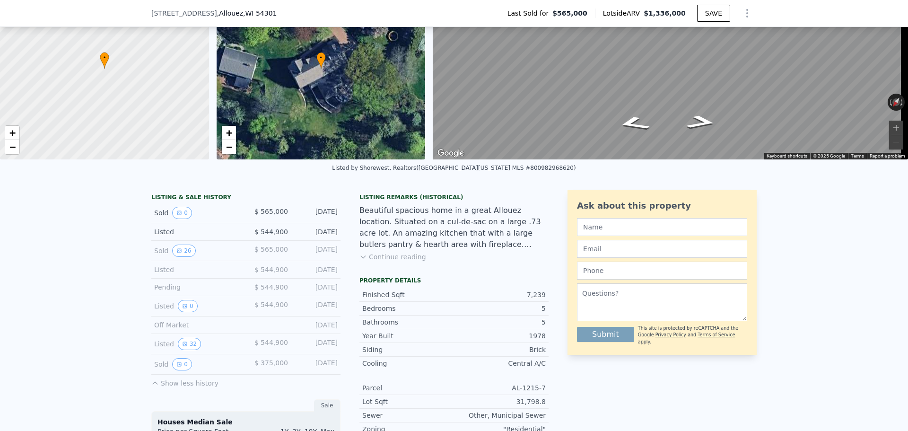
scroll to position [154, 0]
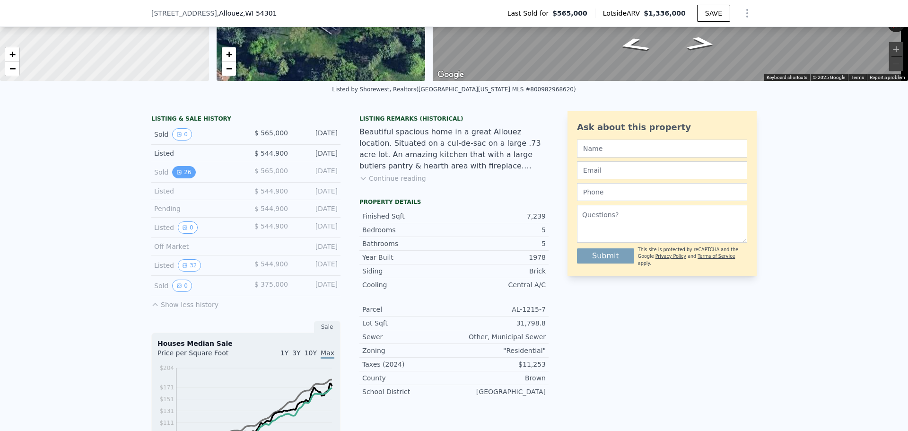
click at [182, 175] on button "26" at bounding box center [183, 172] width 23 height 12
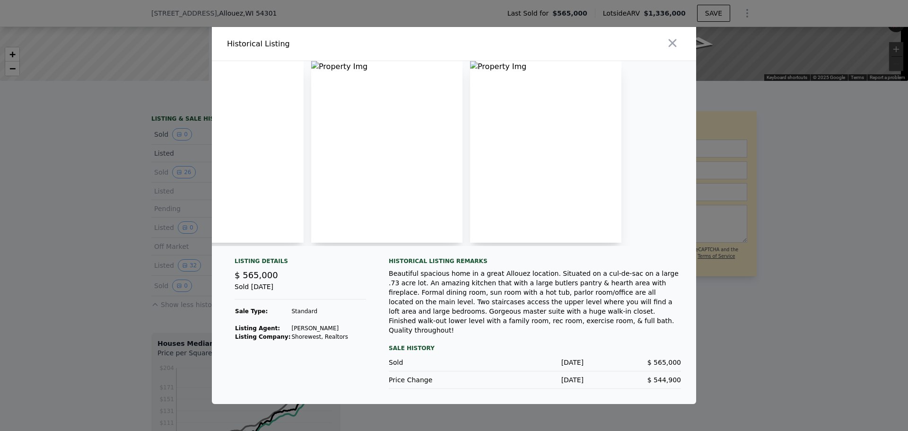
scroll to position [0, 1811]
drag, startPoint x: 496, startPoint y: 159, endPoint x: 492, endPoint y: 130, distance: 30.2
click at [496, 159] on img at bounding box center [541, 152] width 151 height 182
click at [182, 115] on div at bounding box center [454, 215] width 908 height 431
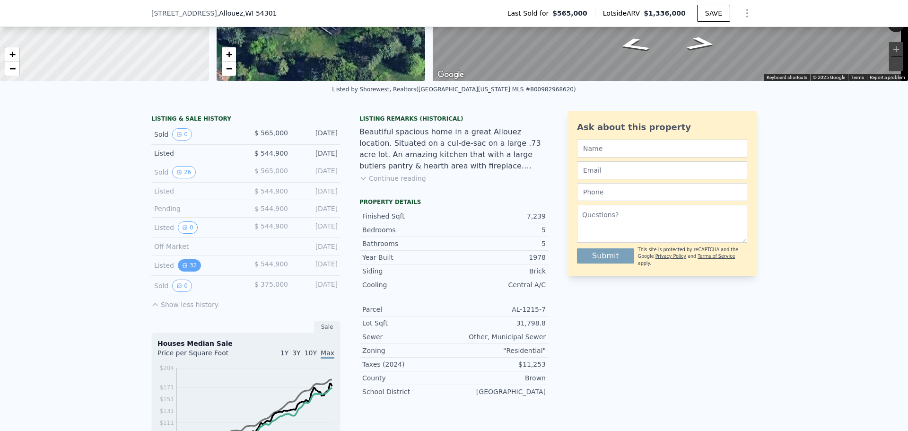
click at [187, 271] on button "32" at bounding box center [189, 265] width 23 height 12
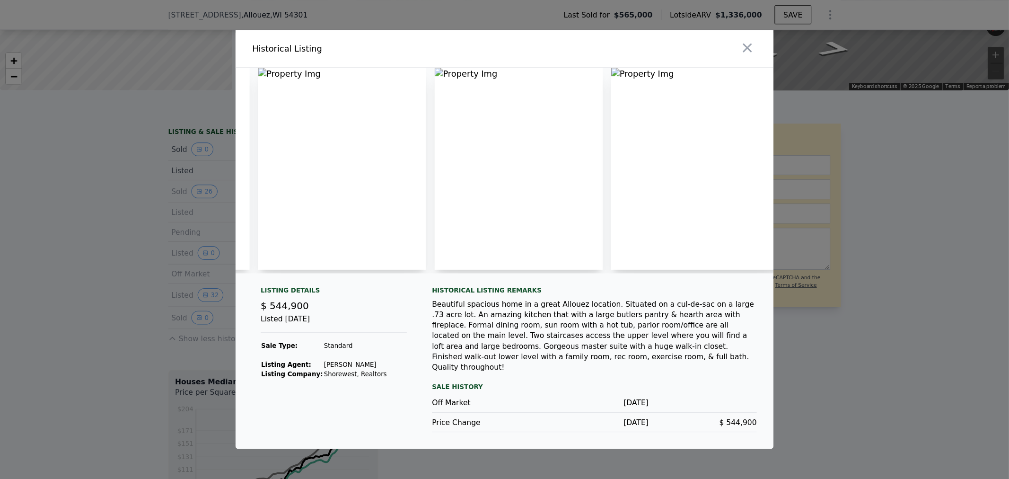
scroll to position [0, 2362]
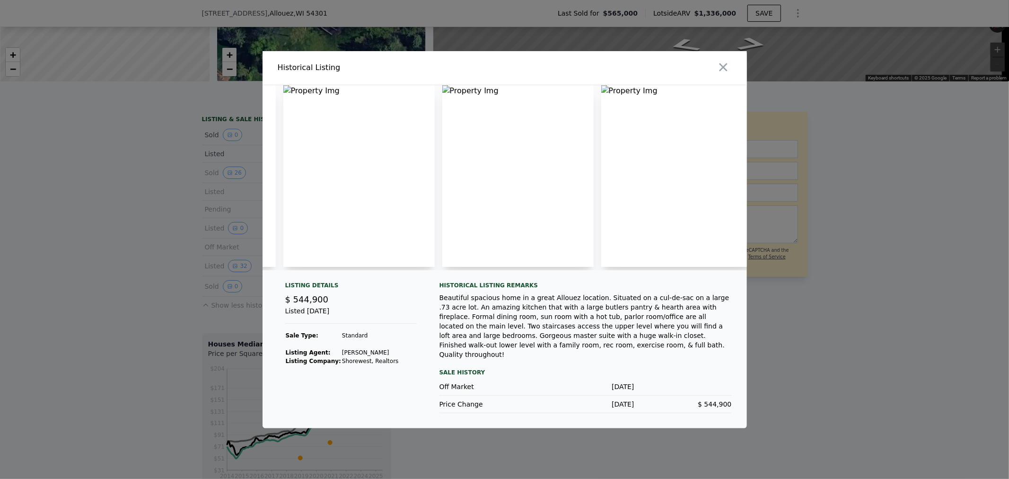
drag, startPoint x: 502, startPoint y: 278, endPoint x: 409, endPoint y: 261, distance: 93.8
click at [298, 246] on div at bounding box center [504, 181] width 484 height 192
click at [724, 66] on icon "button" at bounding box center [723, 67] width 8 height 8
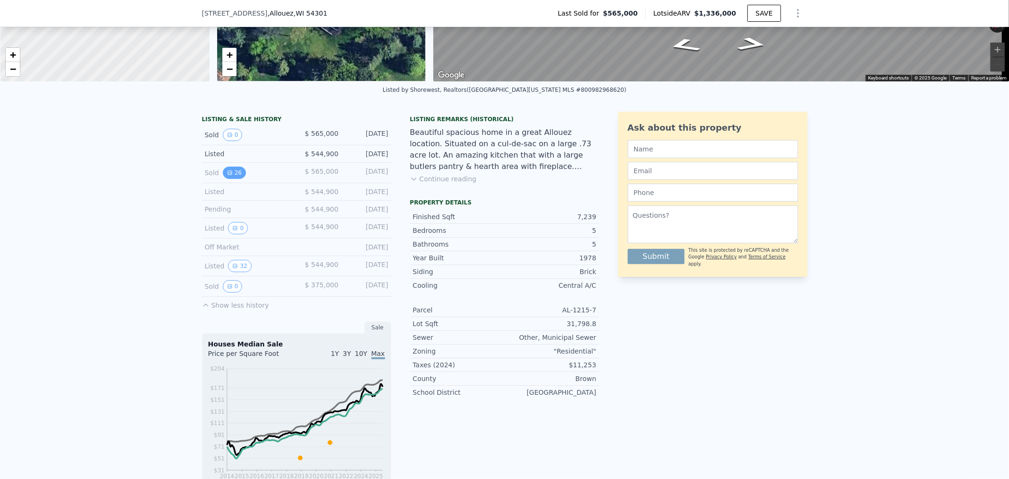
click at [229, 176] on button "26" at bounding box center [234, 172] width 23 height 12
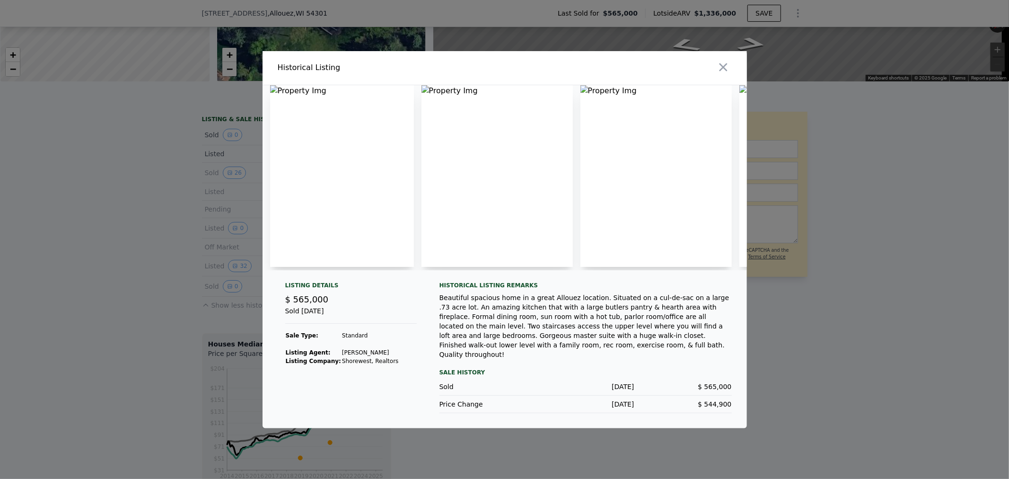
click at [429, 87] on img at bounding box center [496, 176] width 151 height 182
drag, startPoint x: 426, startPoint y: 90, endPoint x: 375, endPoint y: 135, distance: 67.7
click at [374, 136] on img at bounding box center [342, 176] width 144 height 182
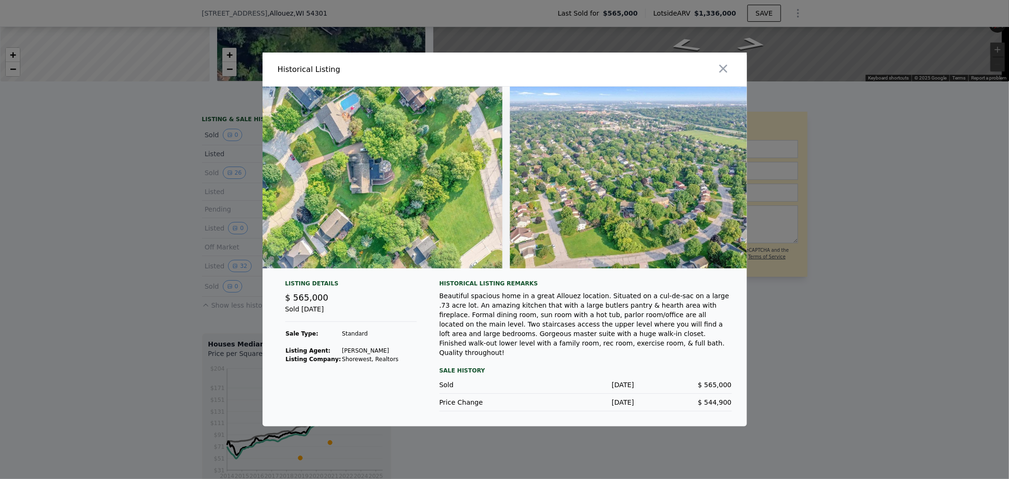
scroll to position [0, 3638]
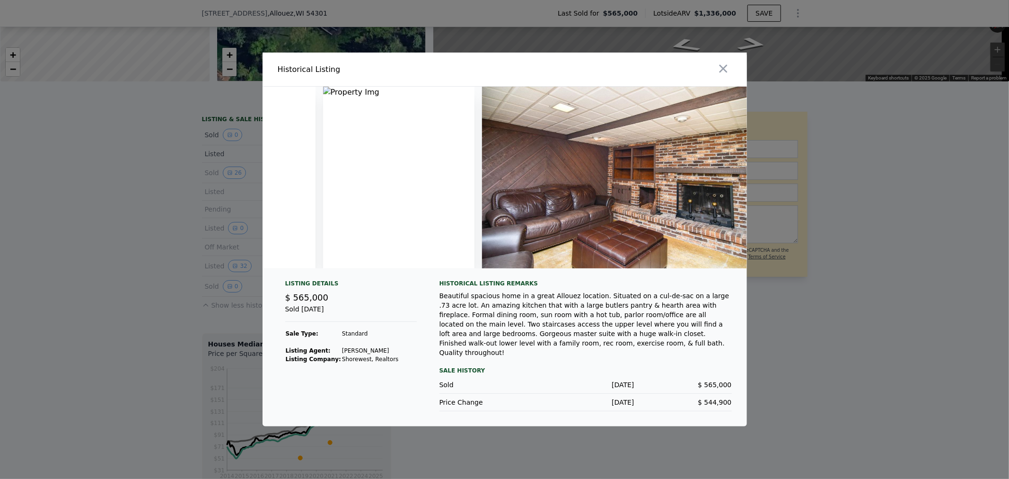
click at [455, 218] on img at bounding box center [398, 178] width 151 height 182
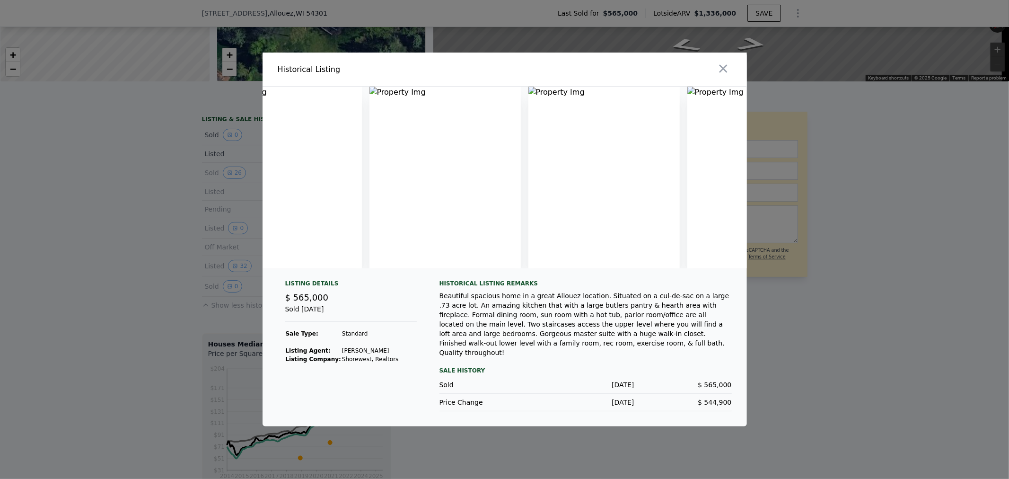
scroll to position [0, 1762]
drag, startPoint x: 448, startPoint y: 258, endPoint x: 455, endPoint y: 261, distance: 7.6
click at [455, 261] on img at bounding box center [482, 178] width 151 height 182
drag, startPoint x: 446, startPoint y: 268, endPoint x: 461, endPoint y: 273, distance: 16.0
click at [461, 268] on div at bounding box center [504, 178] width 484 height 182
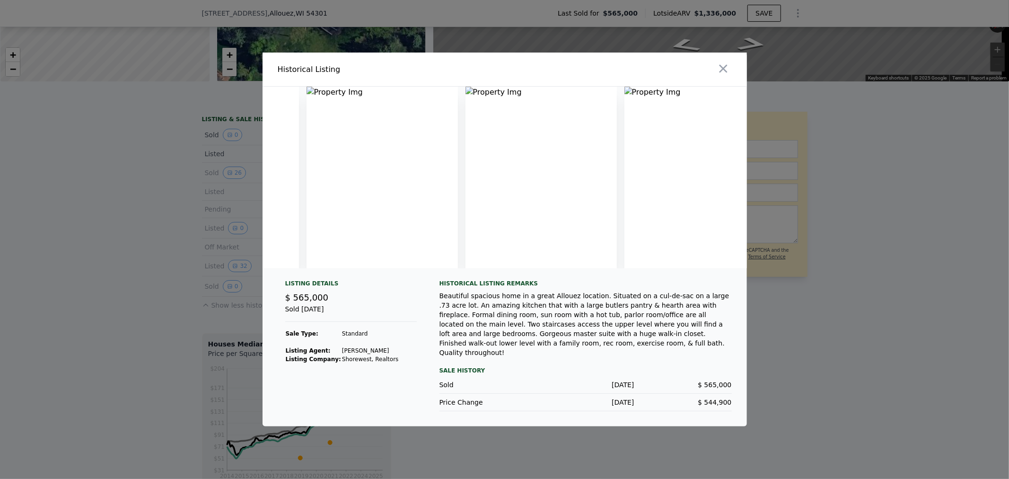
scroll to position [0, 0]
click at [279, 32] on div at bounding box center [504, 239] width 1009 height 479
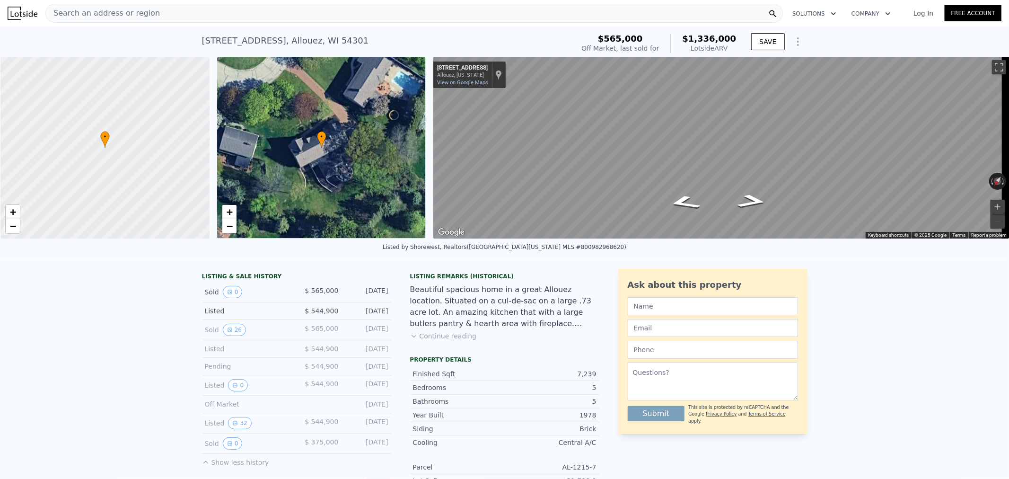
click at [148, 14] on div "Search an address or region" at bounding box center [413, 13] width 737 height 19
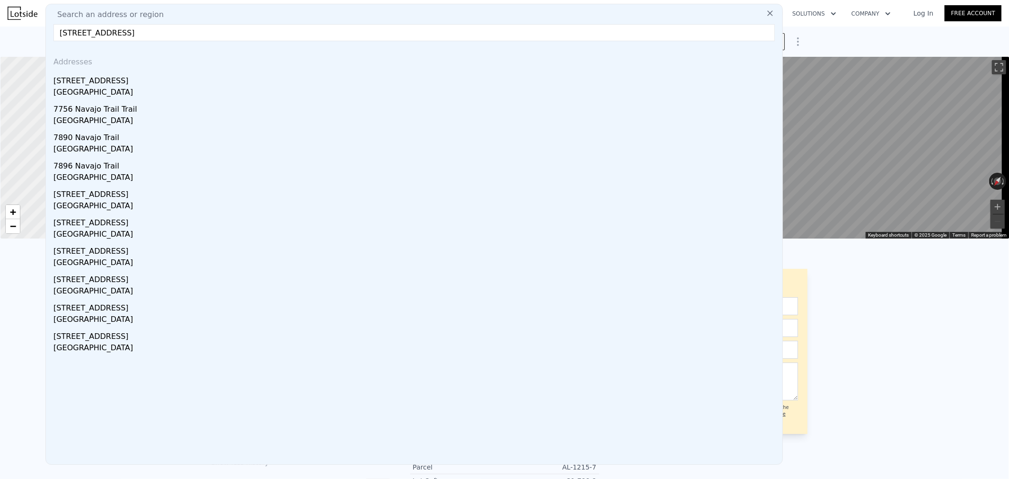
type input "7756 E Navajo Trl, Branch, MI 49402"
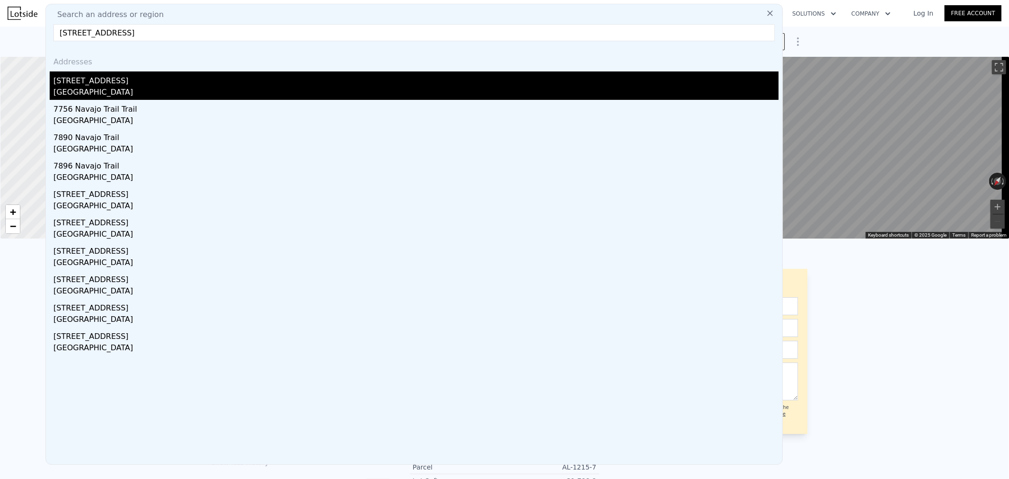
click at [129, 78] on div "7756 E Navajo Trl" at bounding box center [415, 78] width 725 height 15
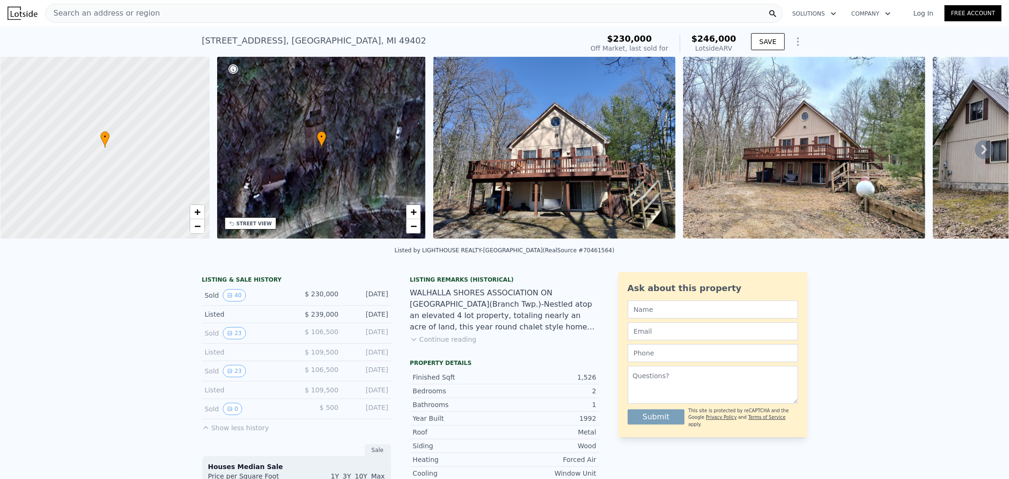
click at [907, 157] on icon at bounding box center [984, 149] width 19 height 19
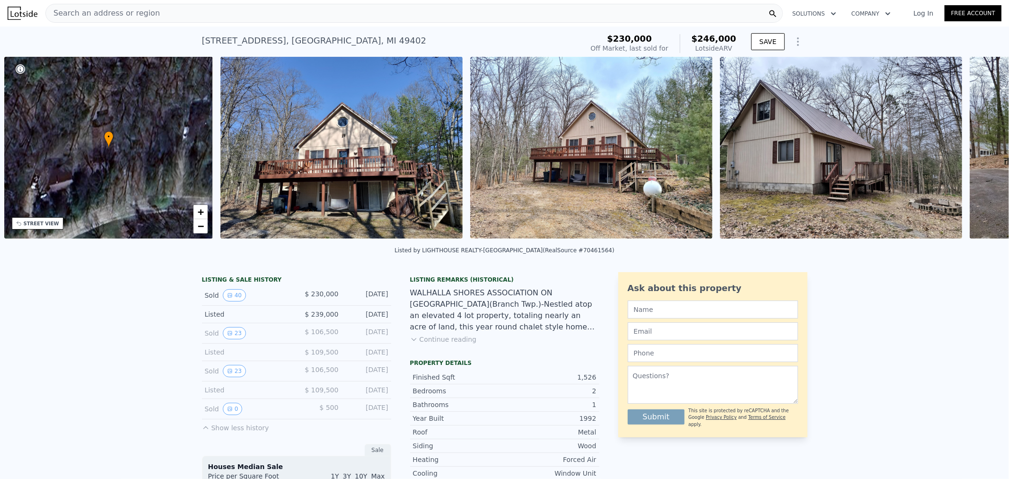
scroll to position [0, 220]
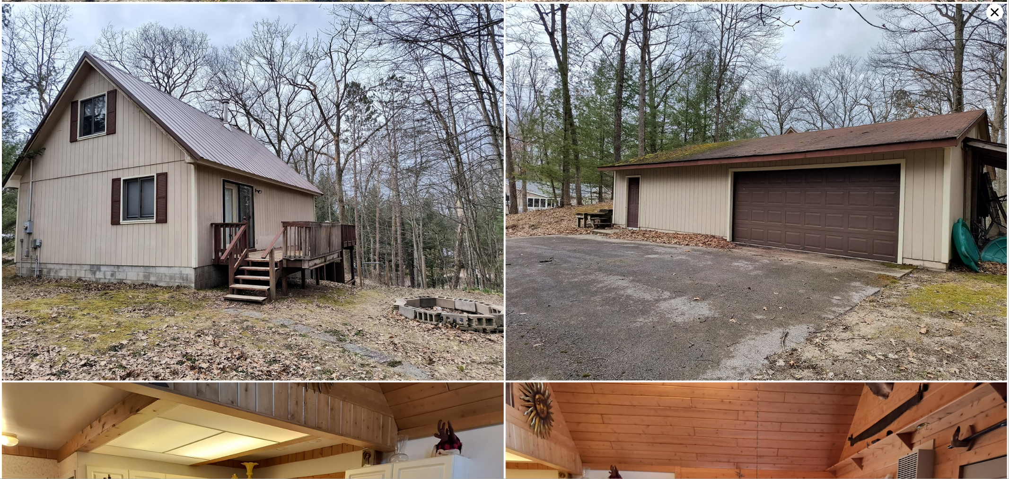
scroll to position [375, 0]
click at [907, 15] on icon at bounding box center [995, 13] width 8 height 8
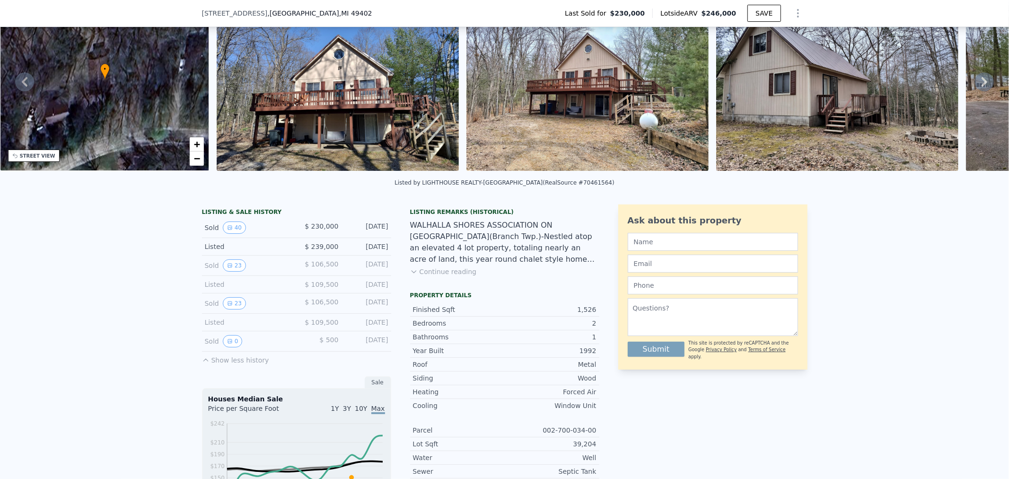
scroll to position [84, 0]
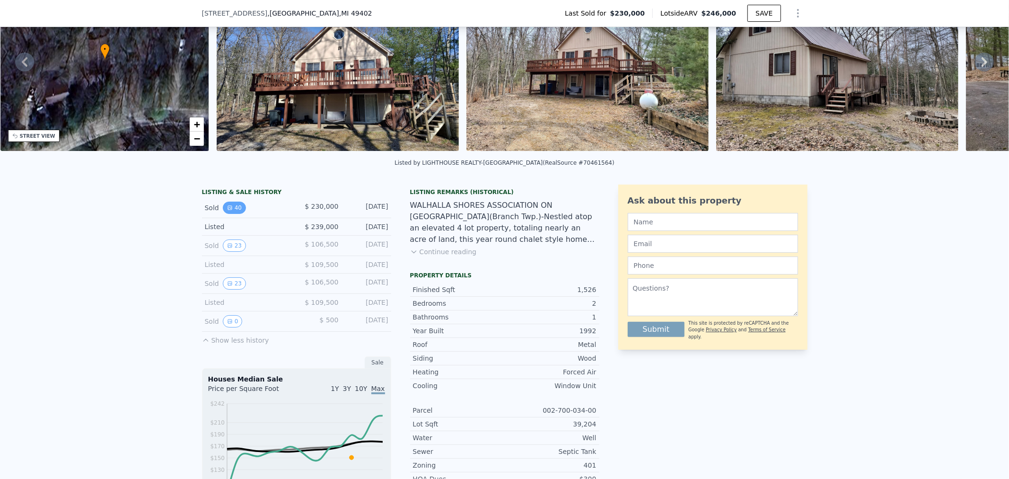
click at [232, 214] on button "40" at bounding box center [234, 207] width 23 height 12
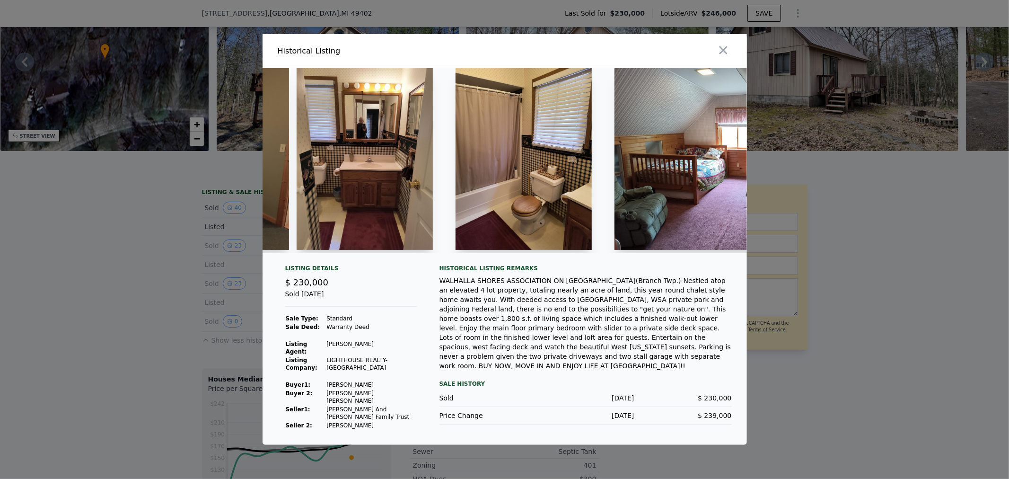
scroll to position [0, 2854]
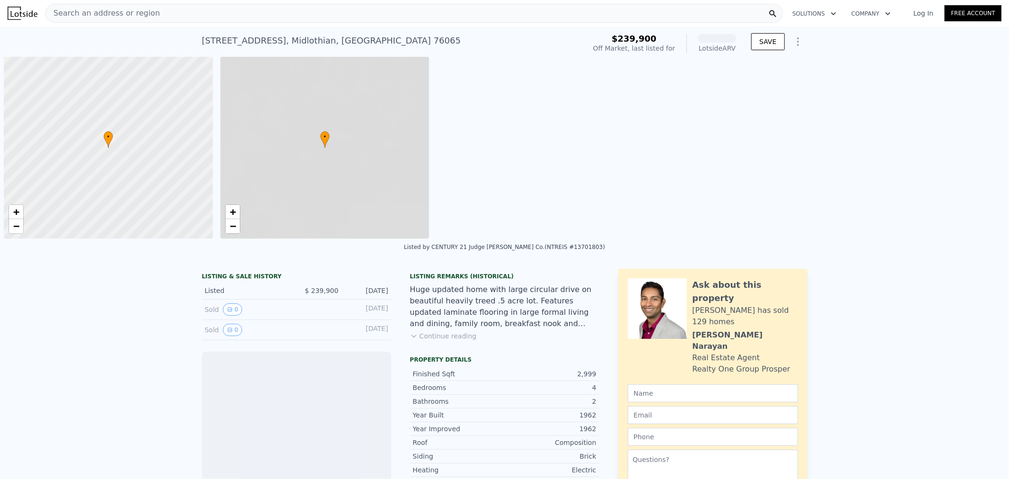
scroll to position [0, 3]
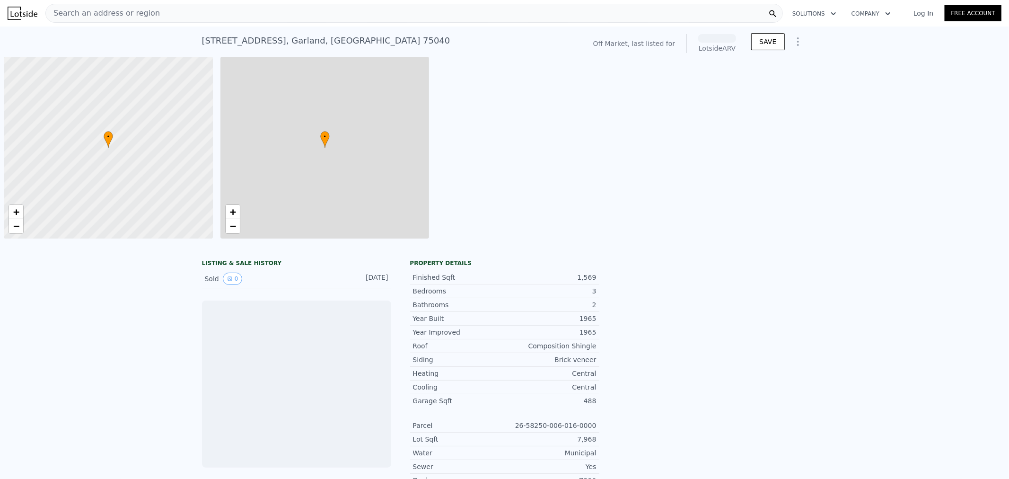
scroll to position [0, 3]
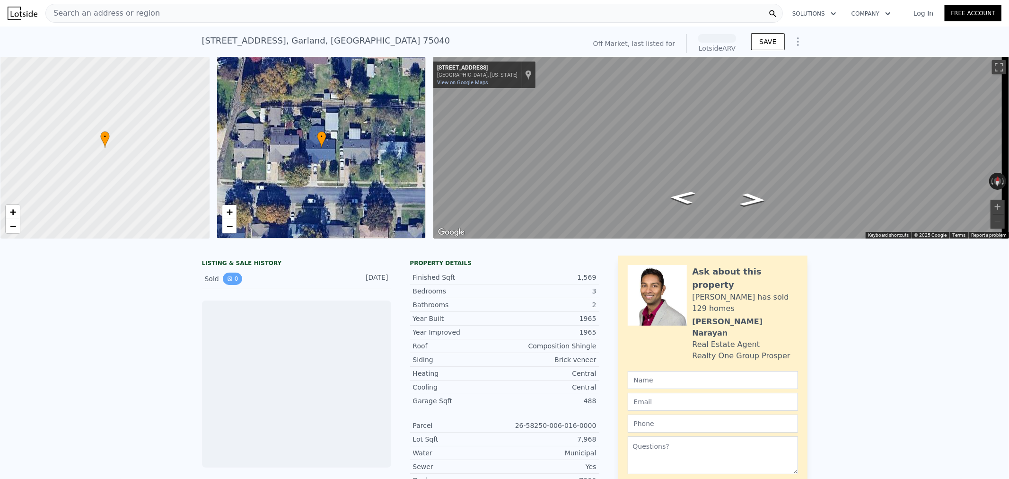
click at [229, 285] on button "0" at bounding box center [233, 278] width 20 height 12
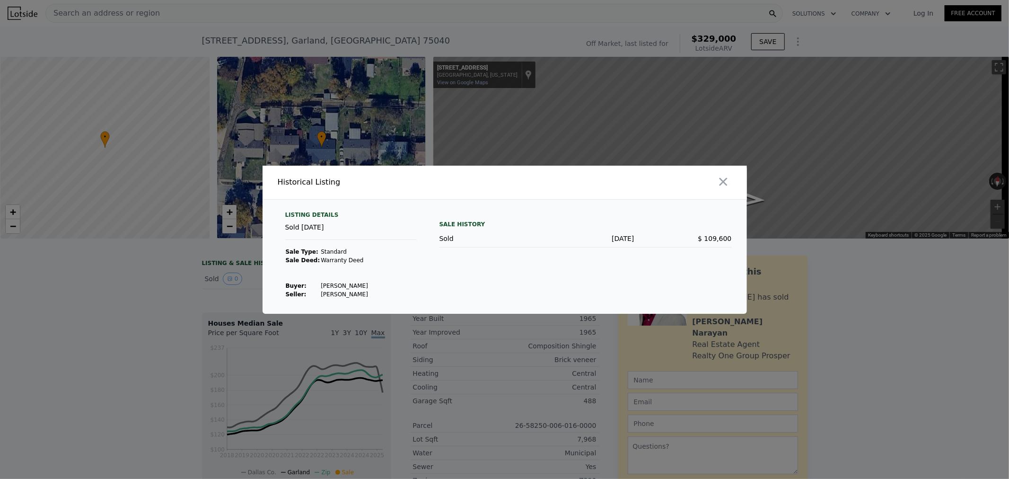
click at [229, 250] on div at bounding box center [504, 239] width 1009 height 479
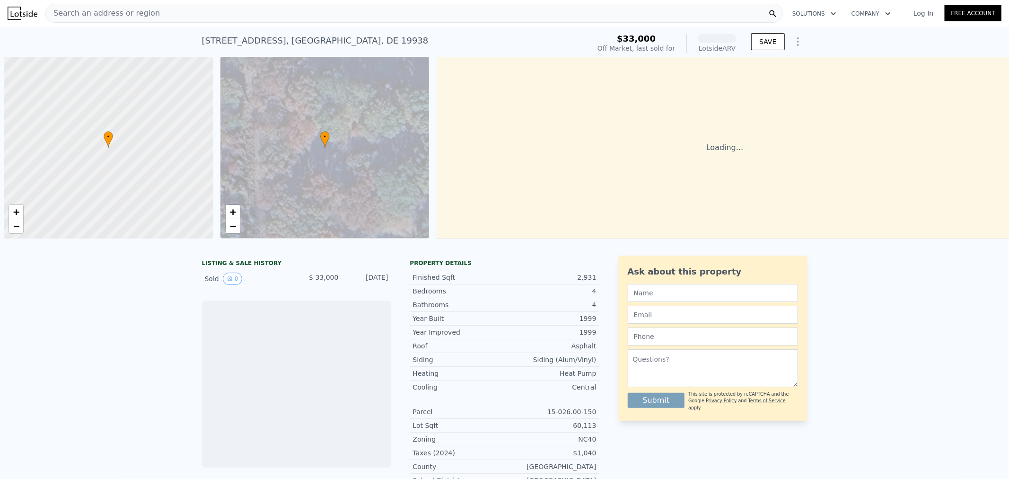
scroll to position [0, 3]
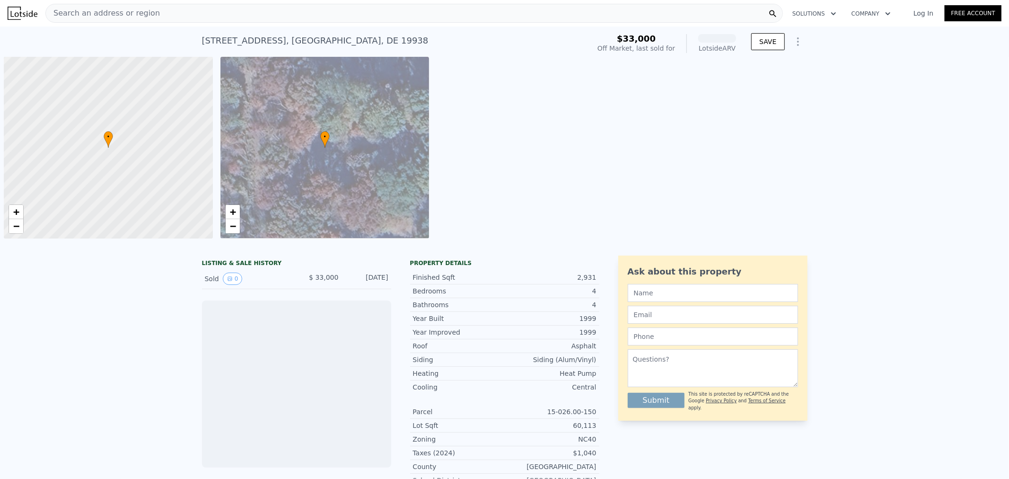
scroll to position [0, 3]
